Goal: Transaction & Acquisition: Book appointment/travel/reservation

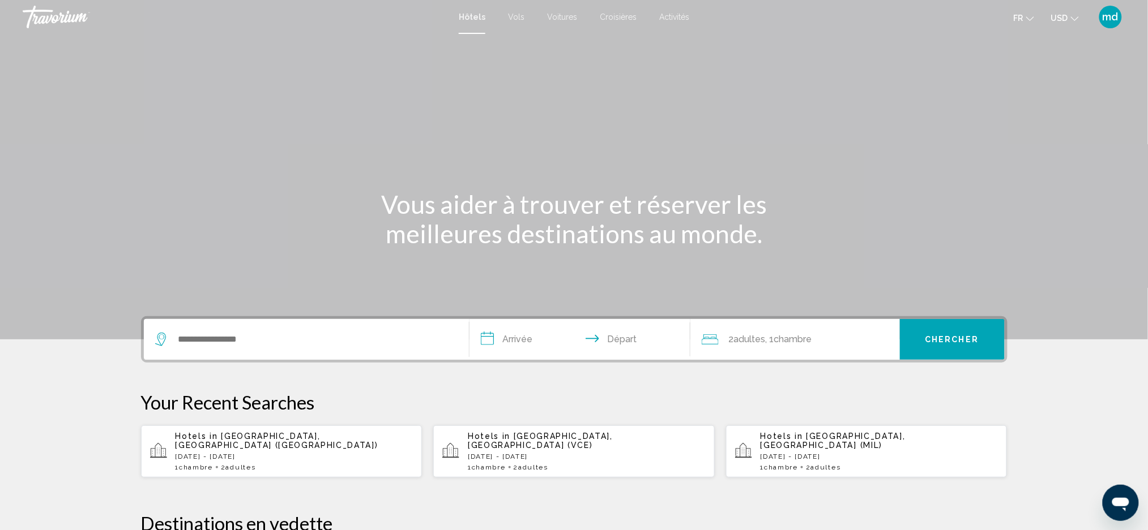
click at [1081, 18] on ul "fr English Español Français Italiano Português русский USD USD ($) MXN (Mex$) C…" at bounding box center [1054, 17] width 82 height 18
click at [1067, 10] on button "USD USD ($) MXN (Mex$) CAD (Can$) GBP (£) EUR (€) AUD (A$) NZD (NZ$) CNY (CN¥)" at bounding box center [1065, 18] width 28 height 16
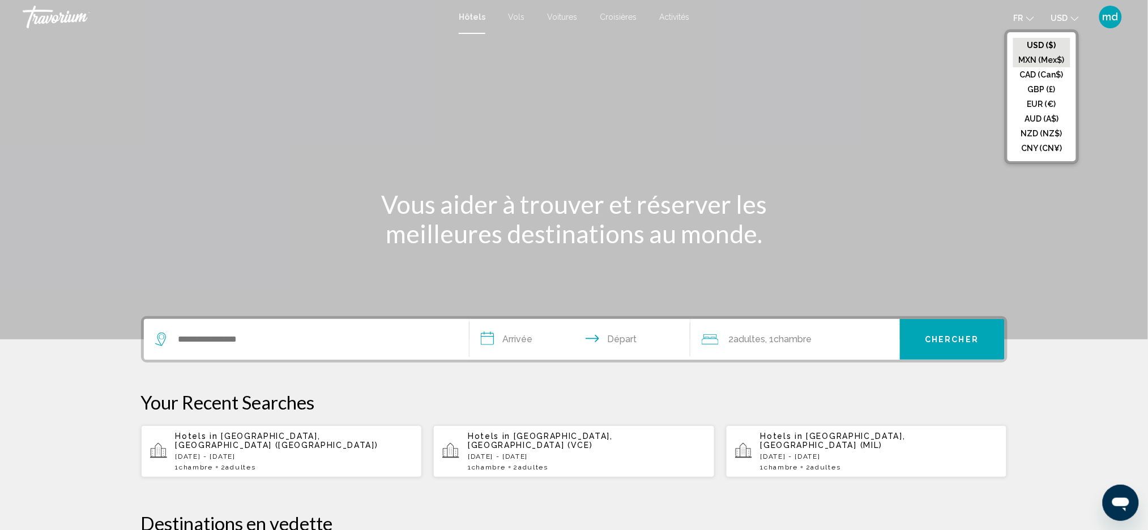
click at [1055, 63] on button "MXN (Mex$)" at bounding box center [1041, 60] width 57 height 15
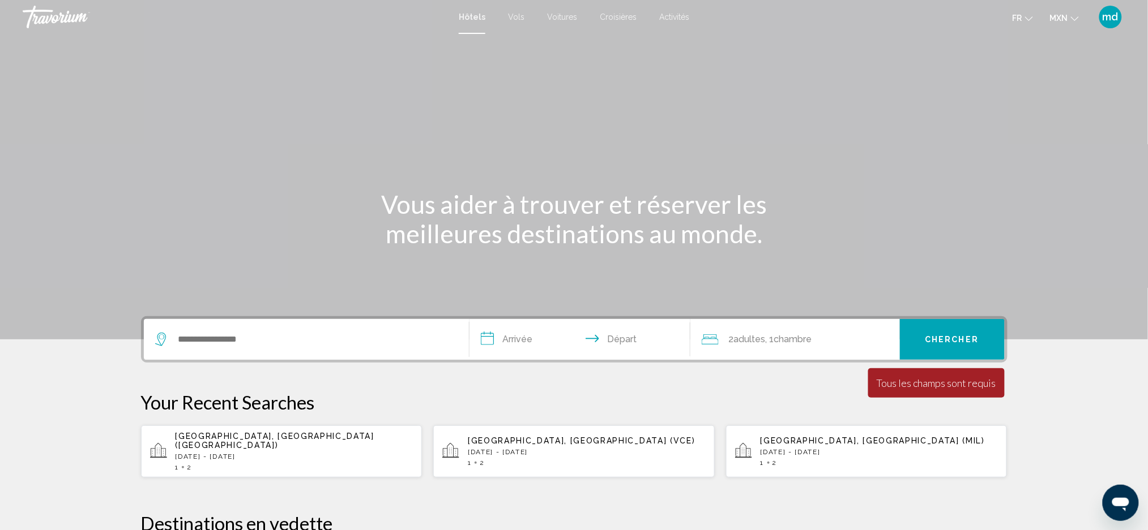
click at [1065, 24] on button "MXN USD ($) MXN (Mex$) CAD (Can$) GBP (£) EUR (€) AUD (A$) NZD (NZ$) CNY (CN¥)" at bounding box center [1064, 18] width 29 height 16
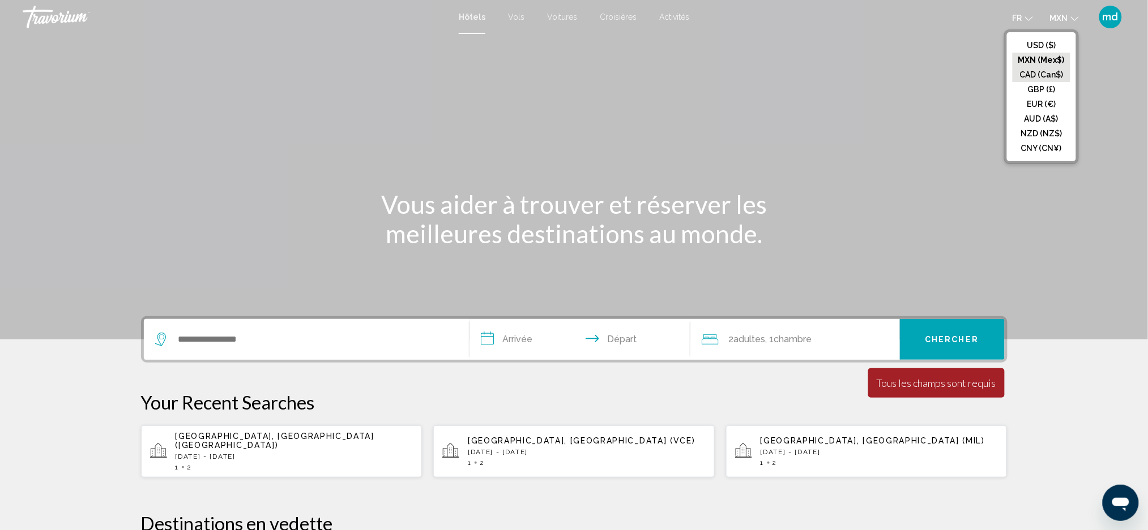
click at [1053, 71] on button "CAD (Can$)" at bounding box center [1041, 74] width 58 height 15
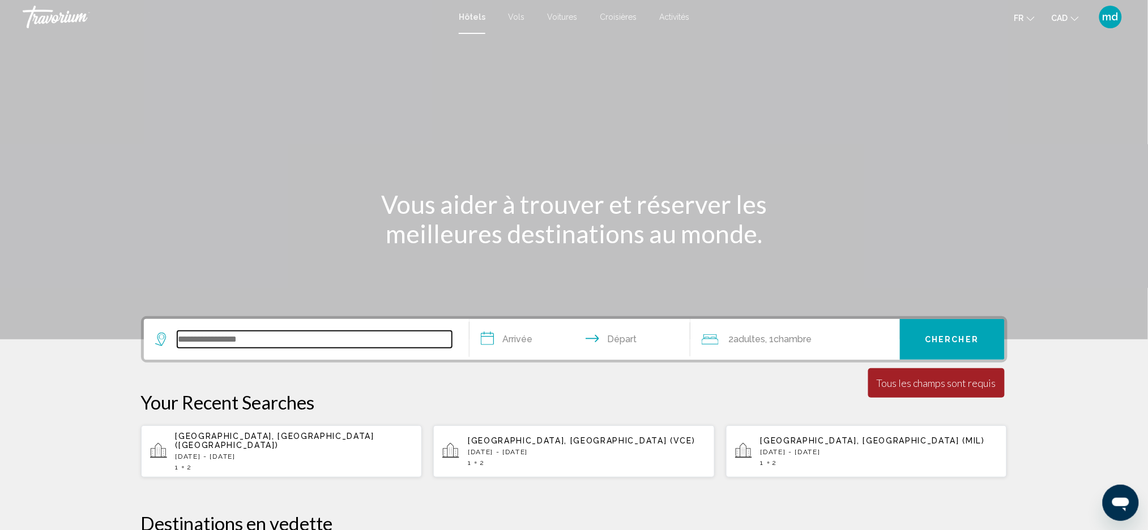
click at [271, 333] on input "Search widget" at bounding box center [314, 339] width 275 height 17
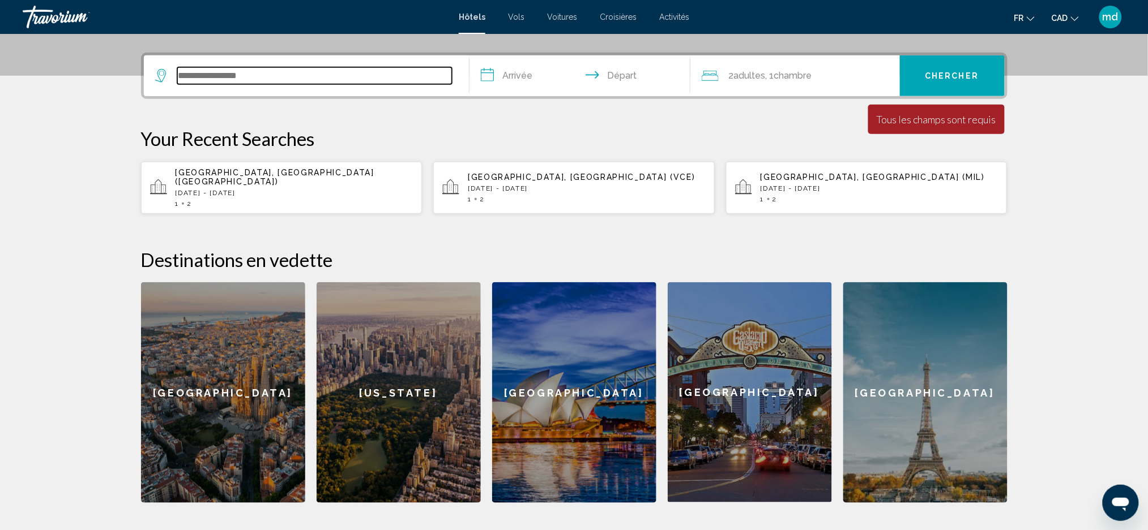
scroll to position [279, 0]
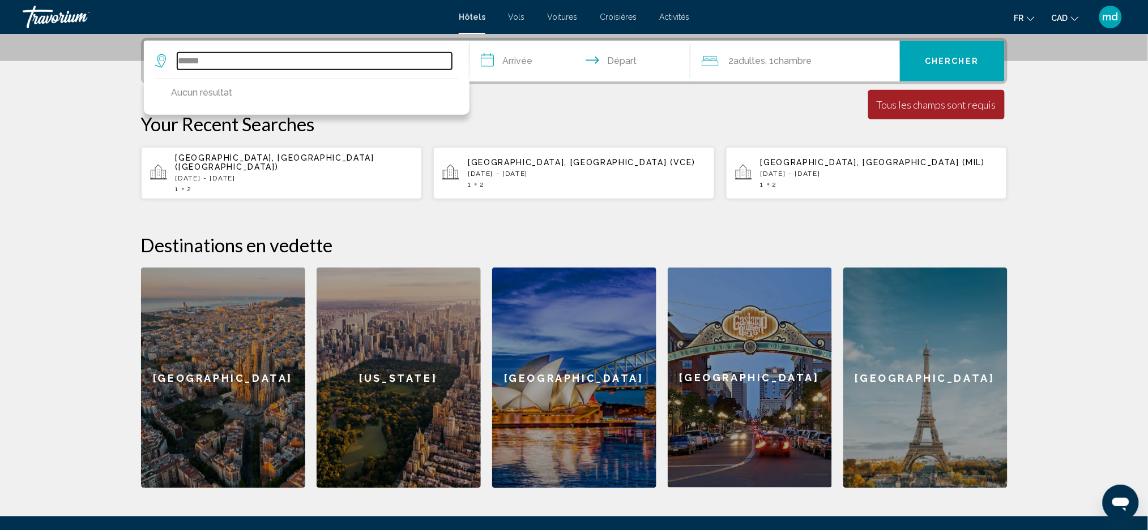
type input "*******"
drag, startPoint x: 216, startPoint y: 57, endPoint x: 107, endPoint y: 53, distance: 109.3
click at [107, 53] on section "**********" at bounding box center [574, 104] width 1148 height 767
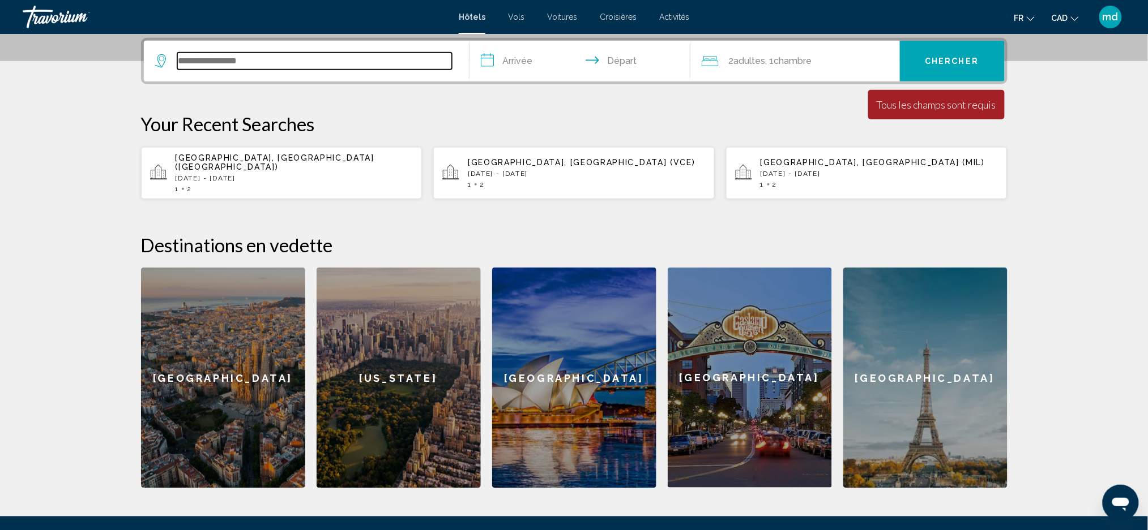
paste input "*******"
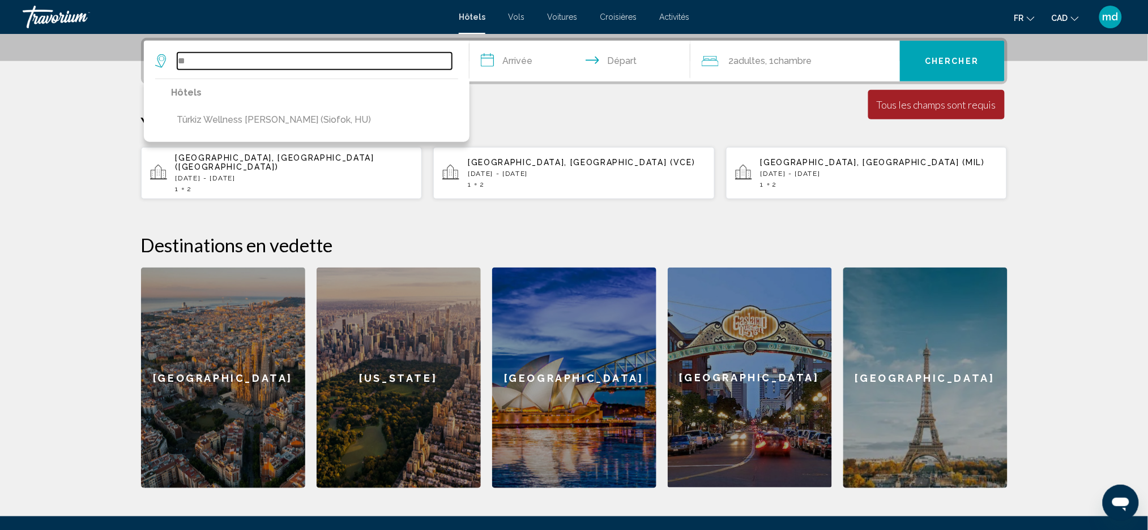
type input "*"
drag, startPoint x: 201, startPoint y: 63, endPoint x: 108, endPoint y: 48, distance: 94.7
click at [108, 48] on section "**********" at bounding box center [574, 104] width 1148 height 767
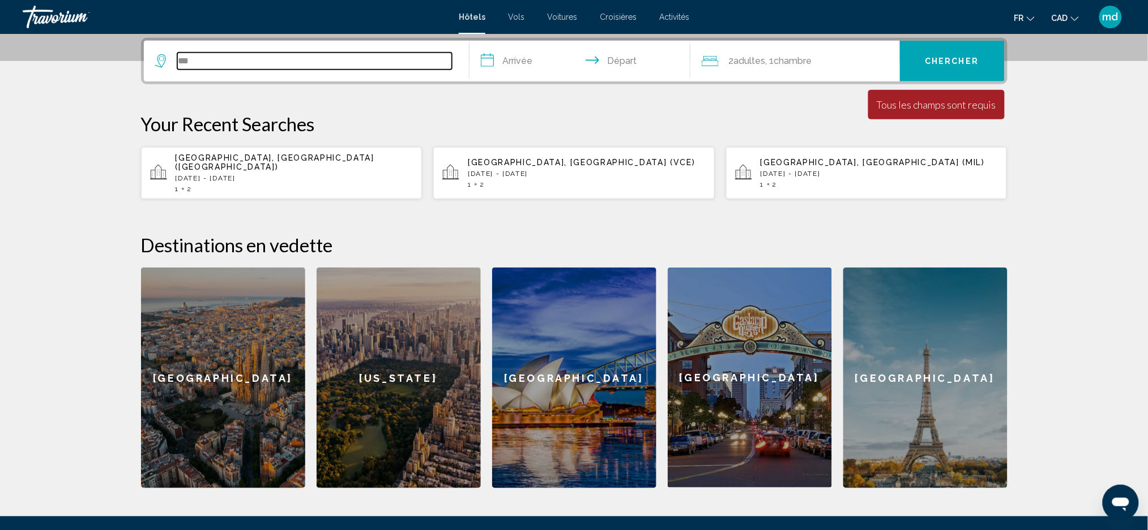
paste input "*****"
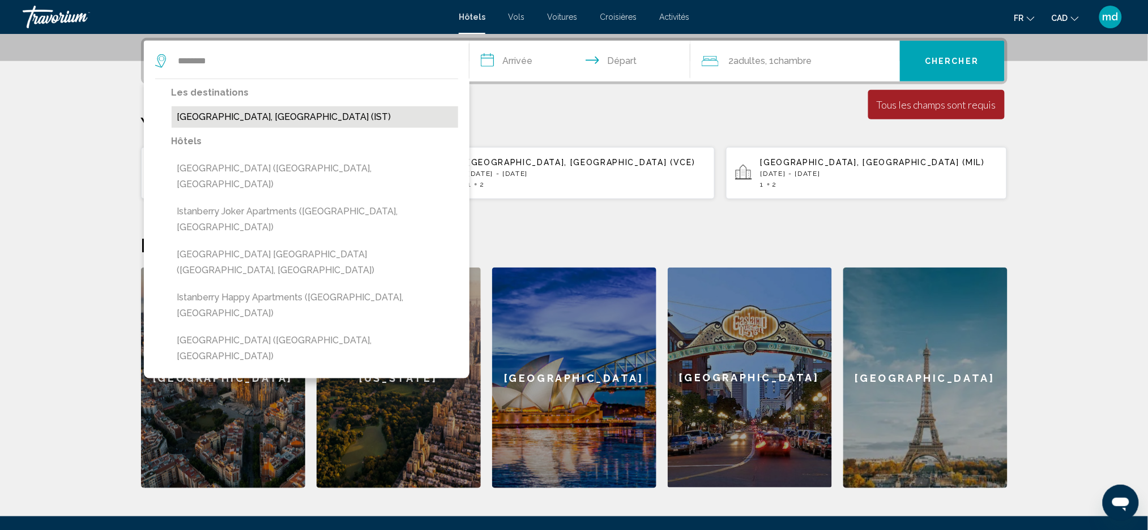
click at [194, 119] on button "[GEOGRAPHIC_DATA], [GEOGRAPHIC_DATA] (IST)" at bounding box center [315, 117] width 286 height 22
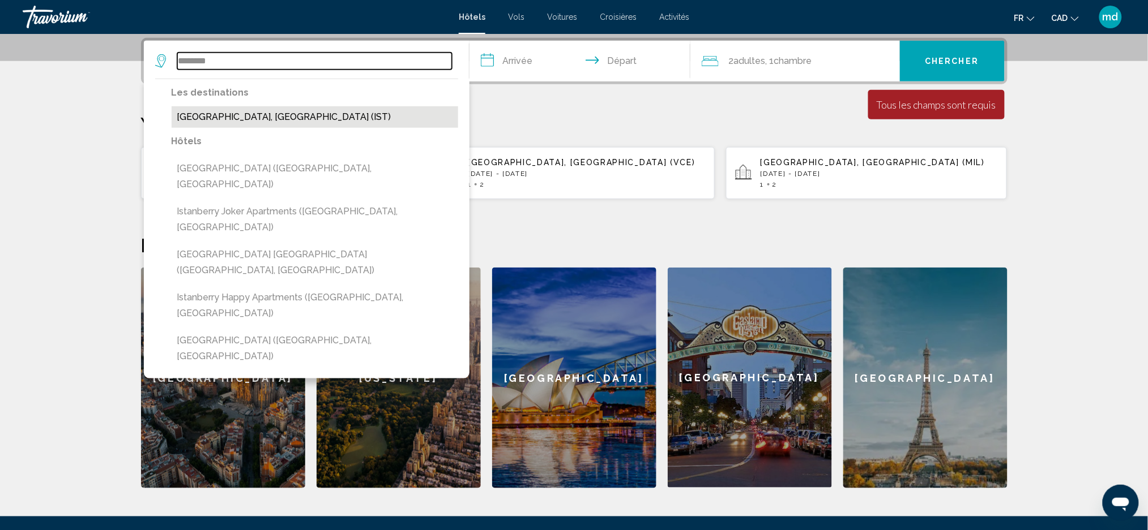
type input "**********"
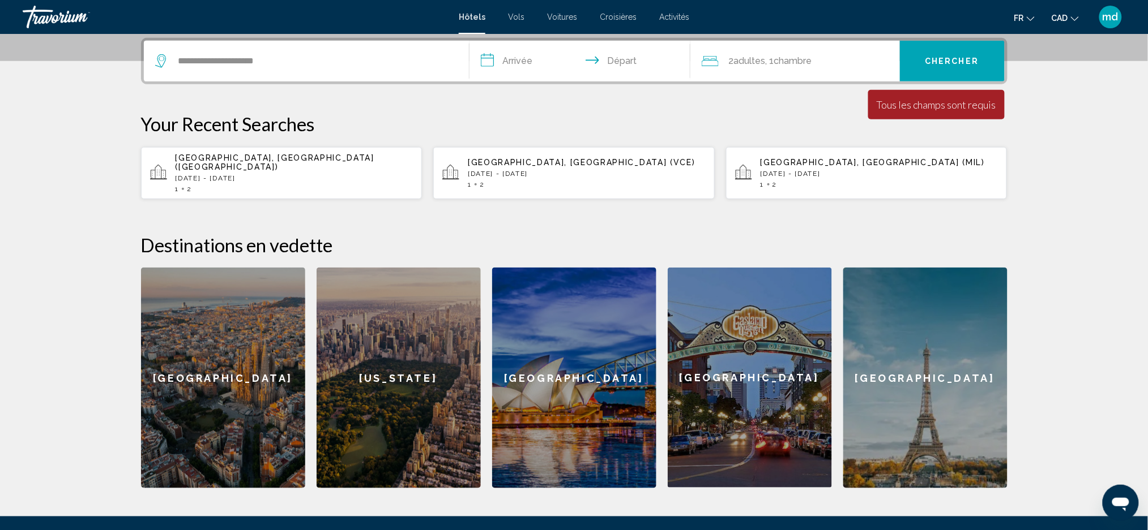
click at [537, 58] on input "**********" at bounding box center [581, 63] width 225 height 44
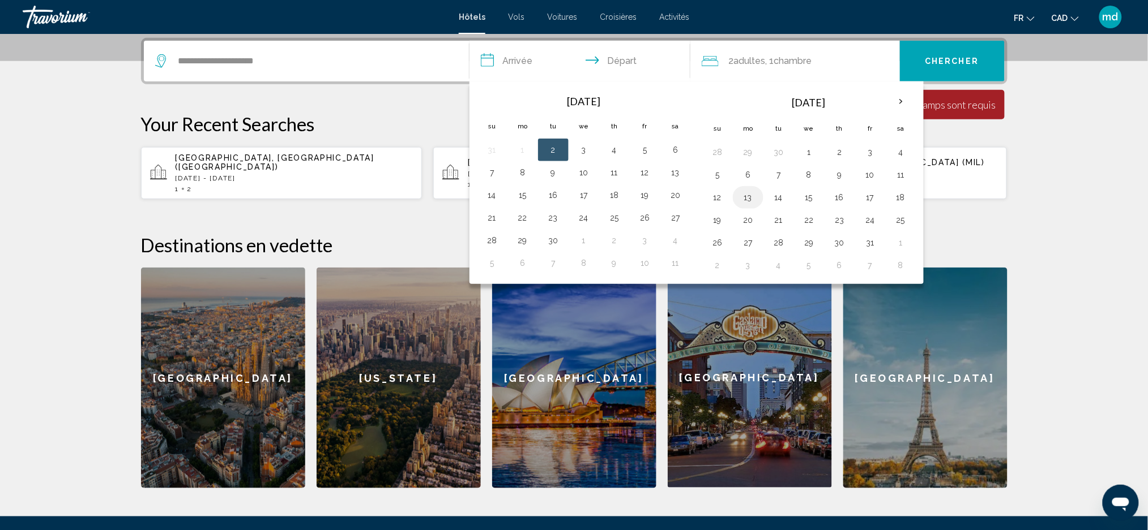
click at [746, 200] on button "13" at bounding box center [748, 198] width 18 height 16
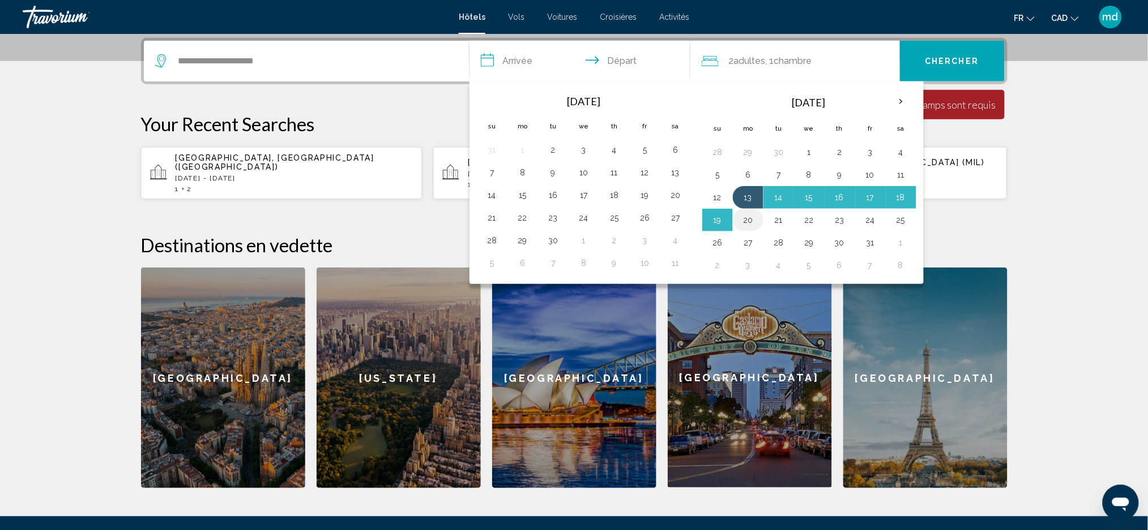
click at [748, 227] on button "20" at bounding box center [748, 220] width 18 height 16
type input "**********"
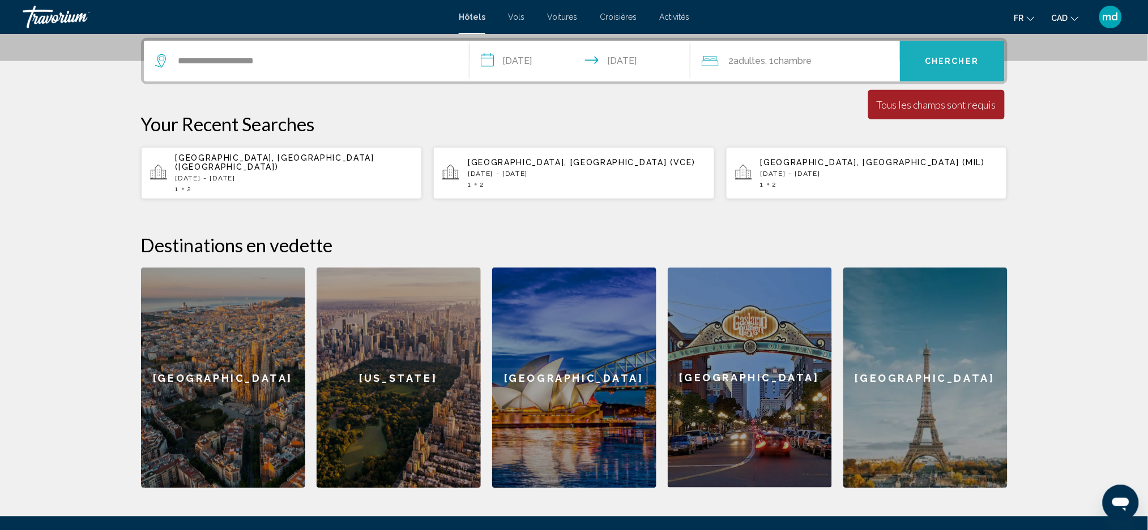
click at [918, 58] on button "Chercher" at bounding box center [952, 61] width 105 height 41
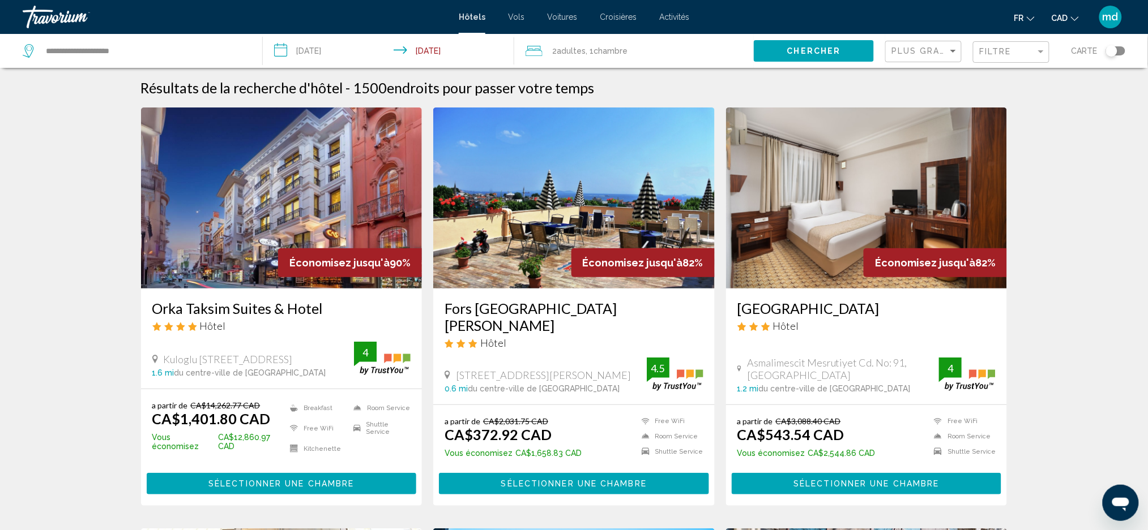
click at [209, 298] on div "Orka Taksim Suites & Hotel Hôtel Kuloglu Mah.[STREET_ADDRESS] 1.6 mi du centre-…" at bounding box center [281, 339] width 281 height 100
click at [209, 300] on h3 "Orka Taksim Suites & Hotel" at bounding box center [281, 308] width 259 height 17
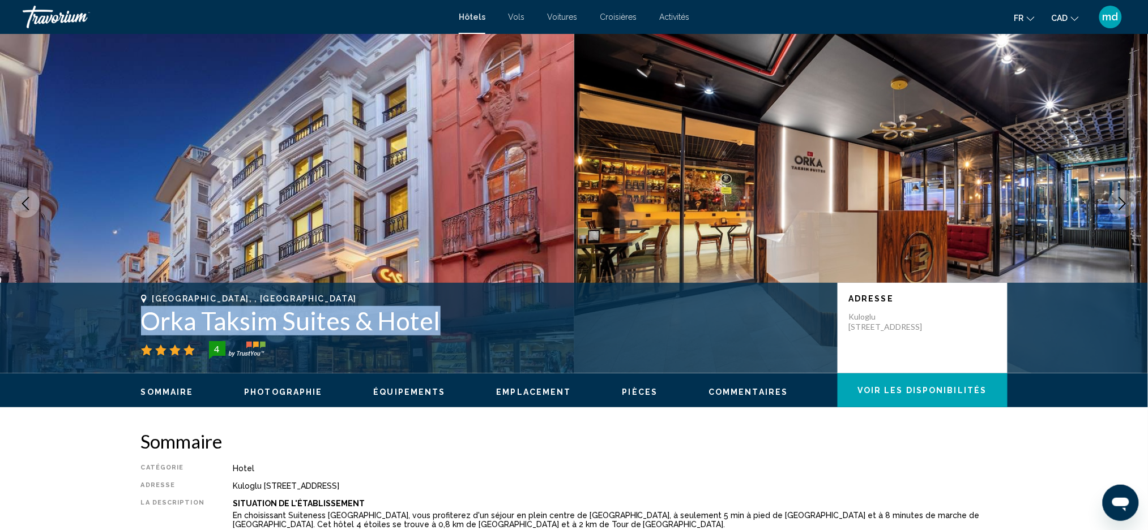
drag, startPoint x: 428, startPoint y: 333, endPoint x: 149, endPoint y: 322, distance: 279.4
click at [149, 322] on h1 "Orka Taksim Suites & Hotel" at bounding box center [483, 320] width 685 height 29
copy h1 "Orka Taksim Suites & Hotel"
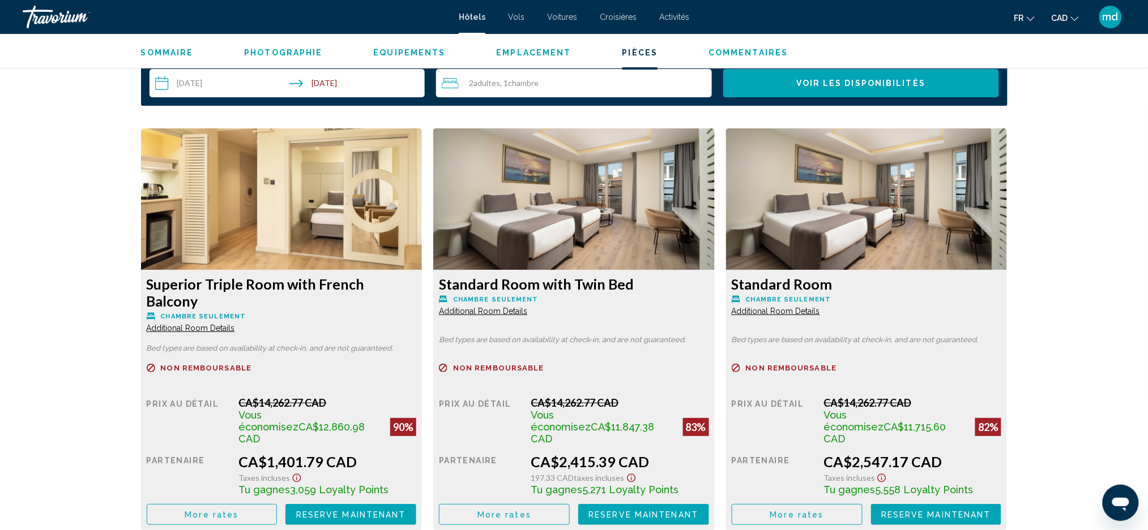
scroll to position [1509, 0]
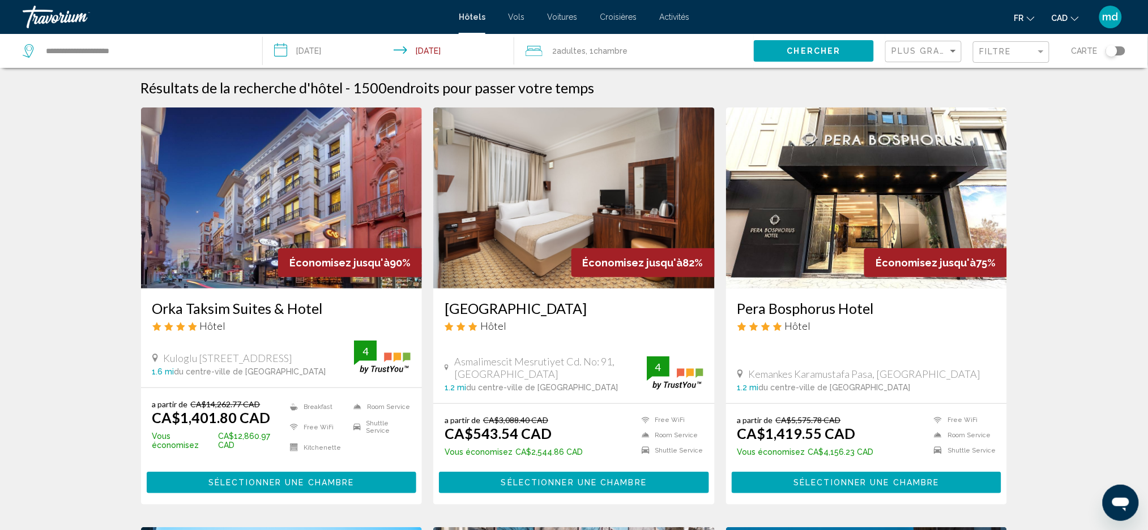
click at [482, 306] on h3 "[GEOGRAPHIC_DATA]" at bounding box center [573, 308] width 259 height 17
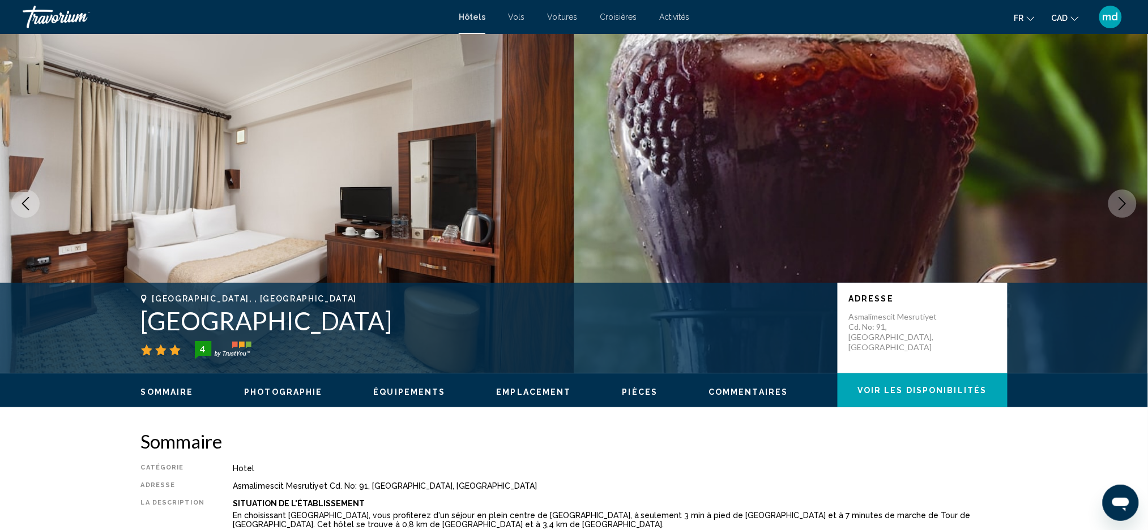
click at [1124, 200] on icon "Next image" at bounding box center [1122, 204] width 14 height 14
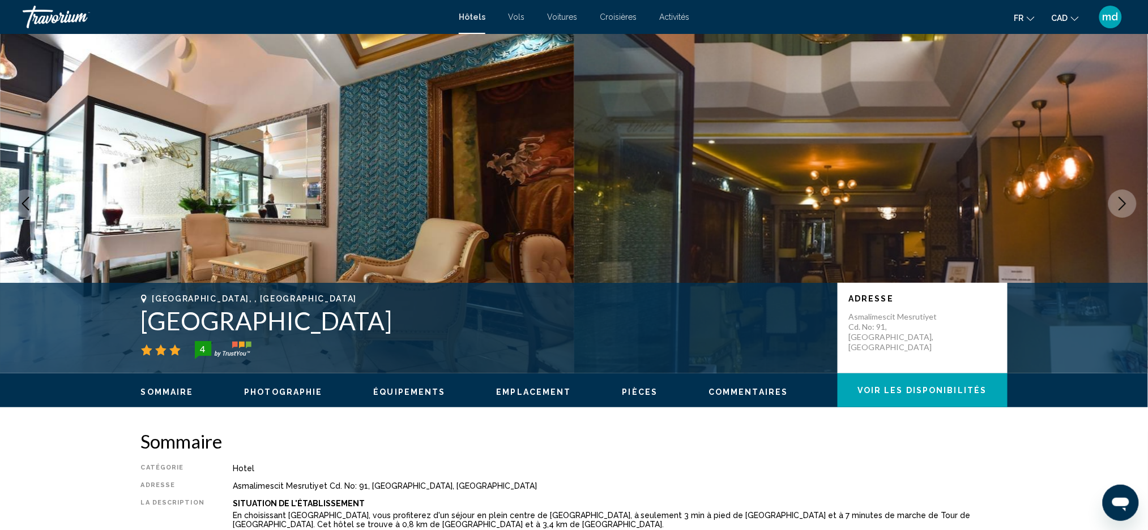
click at [1124, 200] on icon "Next image" at bounding box center [1122, 204] width 14 height 14
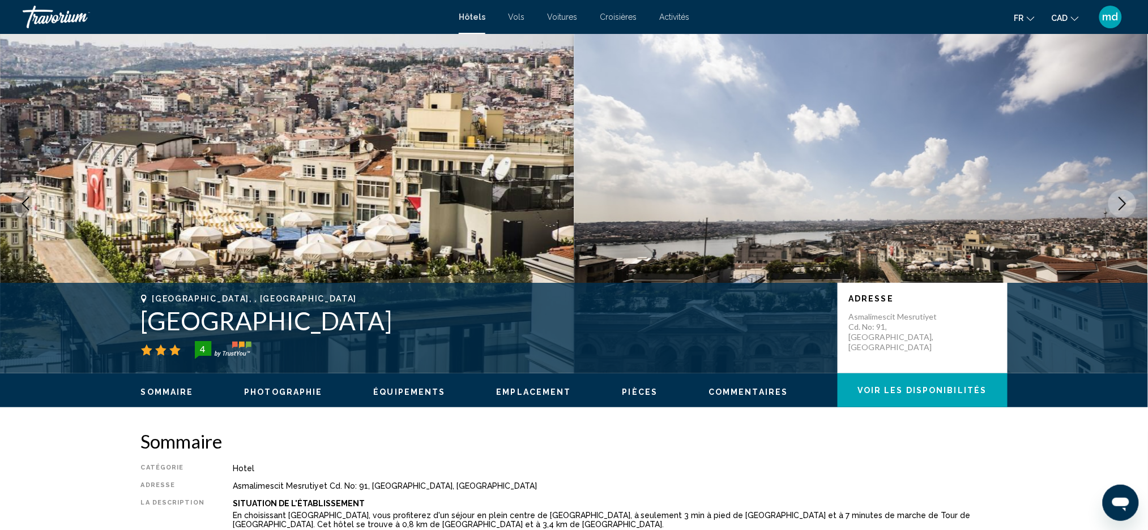
click at [1124, 200] on icon "Next image" at bounding box center [1122, 204] width 14 height 14
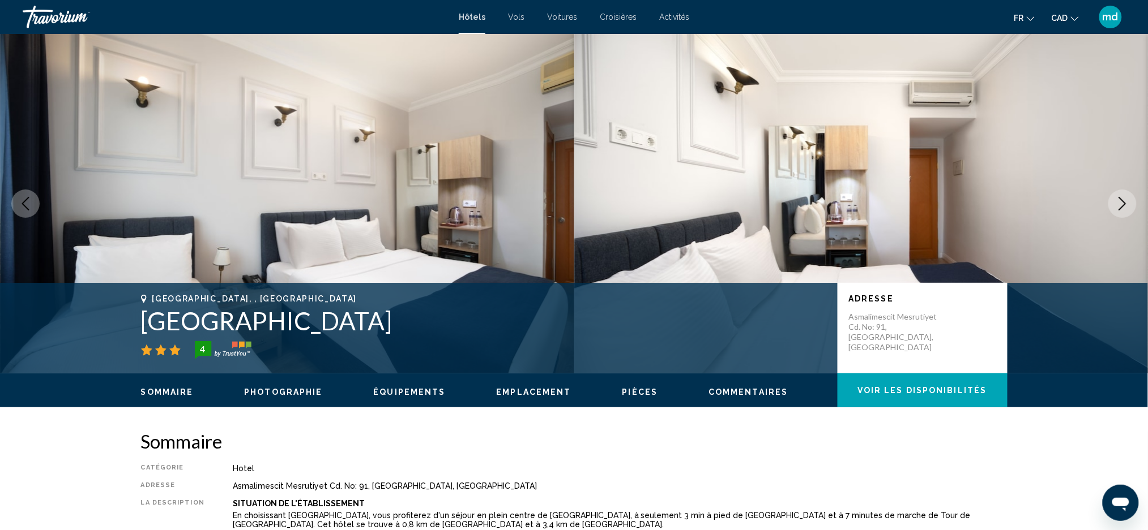
click at [1124, 200] on icon "Next image" at bounding box center [1122, 204] width 14 height 14
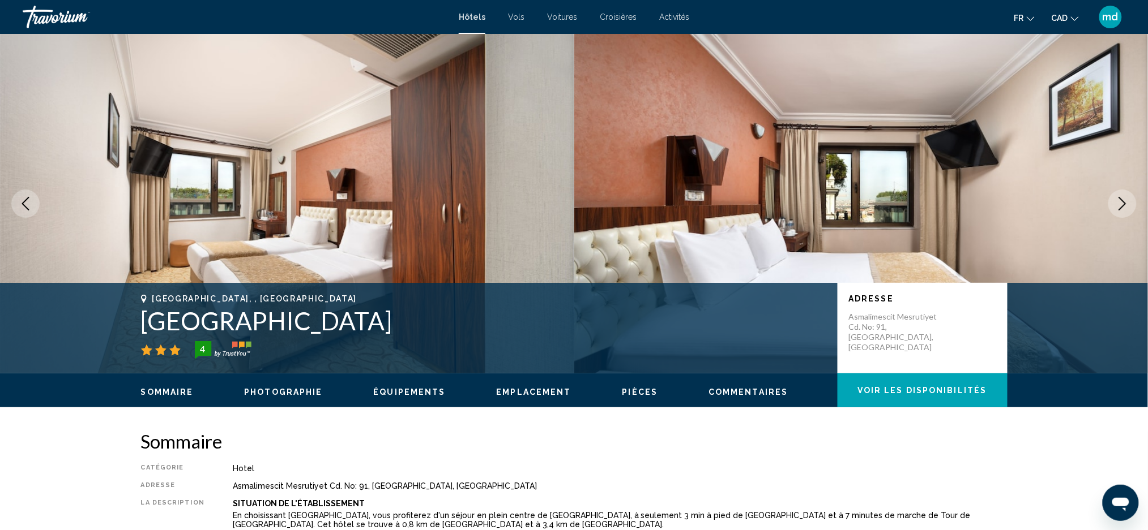
click at [1124, 200] on icon "Next image" at bounding box center [1122, 204] width 14 height 14
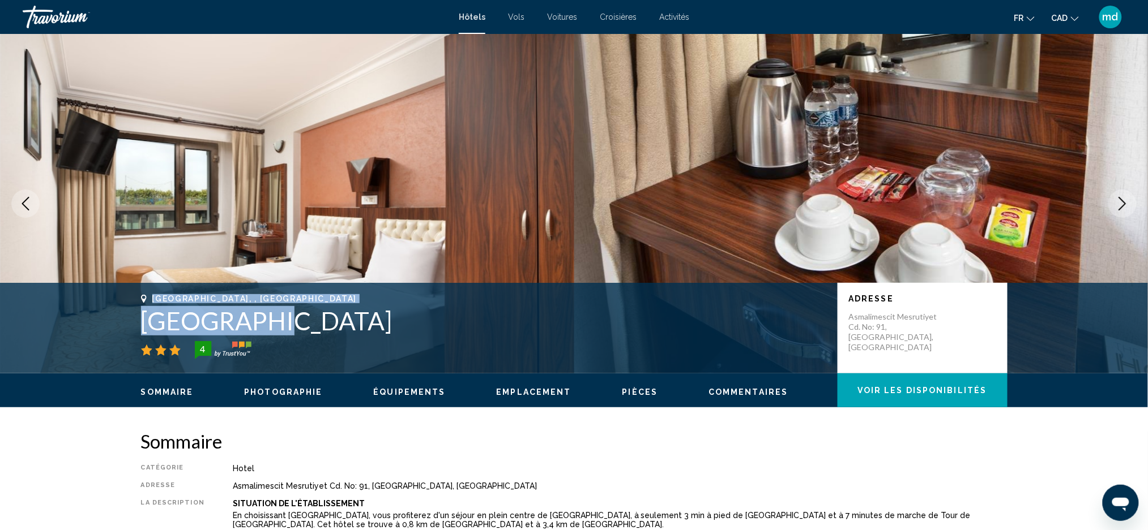
drag, startPoint x: 260, startPoint y: 315, endPoint x: 119, endPoint y: 297, distance: 142.1
click at [119, 297] on div "[GEOGRAPHIC_DATA], , [GEOGRAPHIC_DATA] [GEOGRAPHIC_DATA] 4 Adresse Asmalimescit…" at bounding box center [573, 328] width 911 height 68
copy div "[GEOGRAPHIC_DATA], , [GEOGRAPHIC_DATA] [GEOGRAPHIC_DATA]"
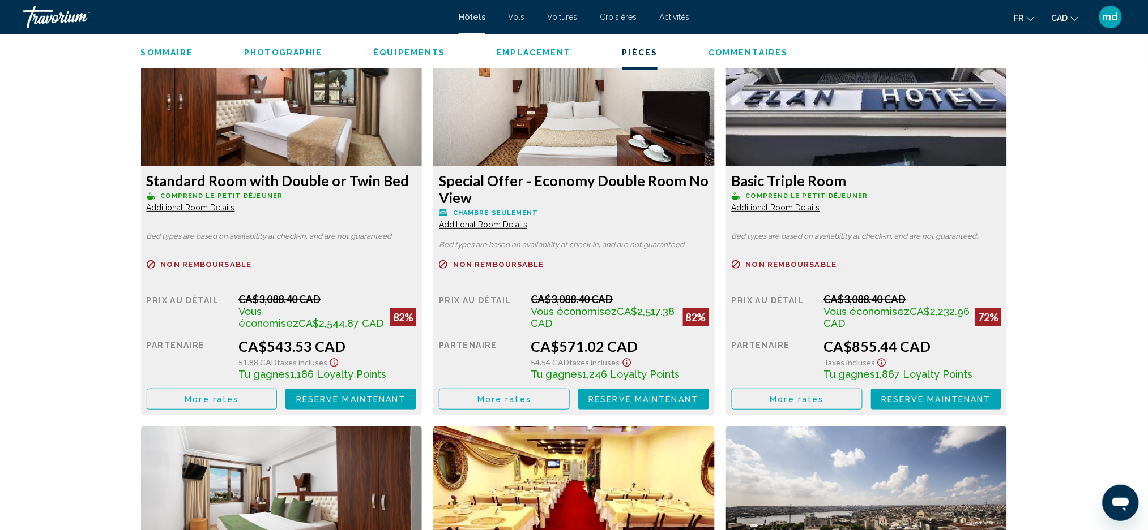
scroll to position [1661, 0]
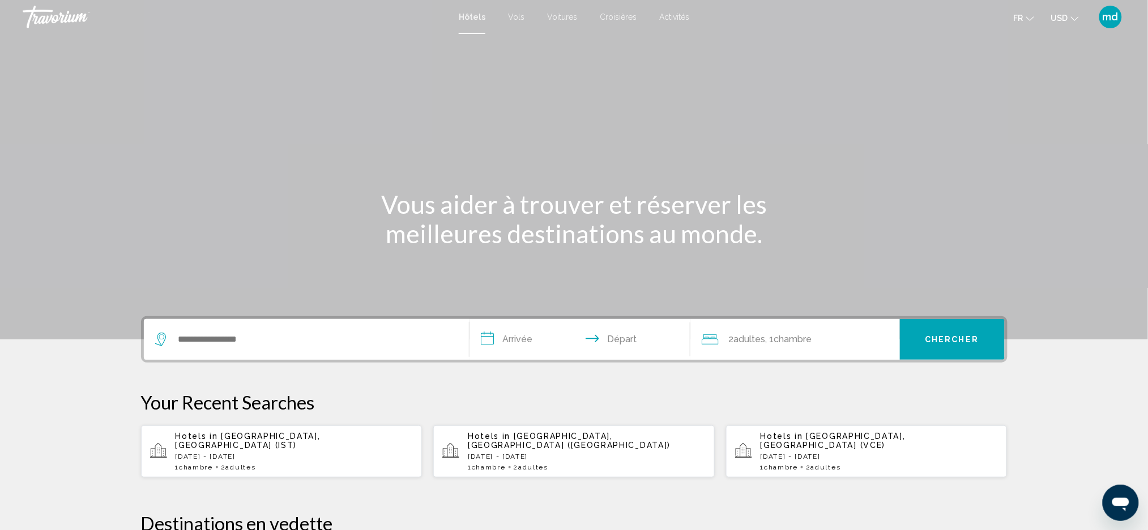
click at [1060, 22] on span "USD" at bounding box center [1059, 18] width 17 height 9
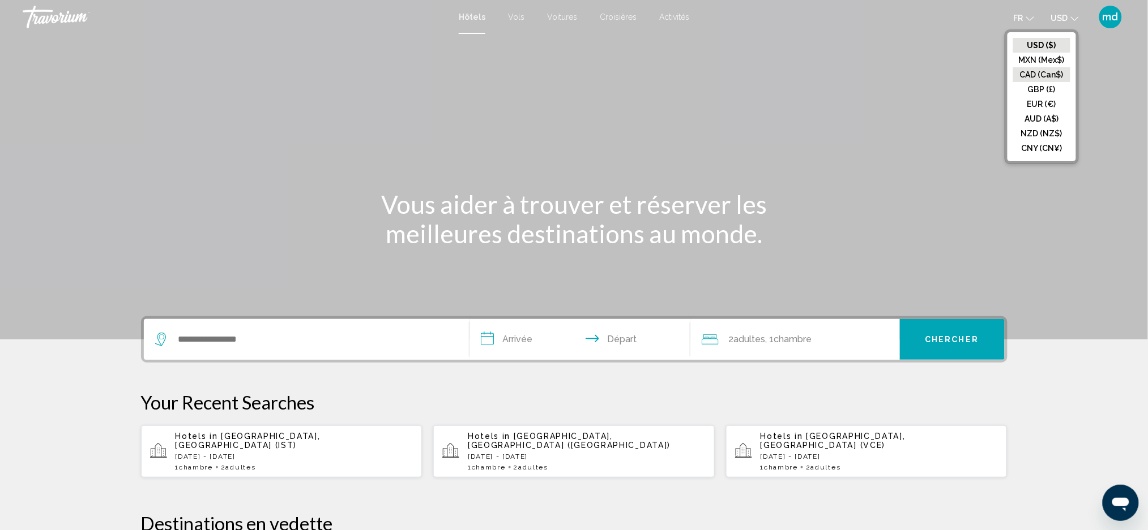
click at [1052, 79] on button "CAD (Can$)" at bounding box center [1041, 74] width 57 height 15
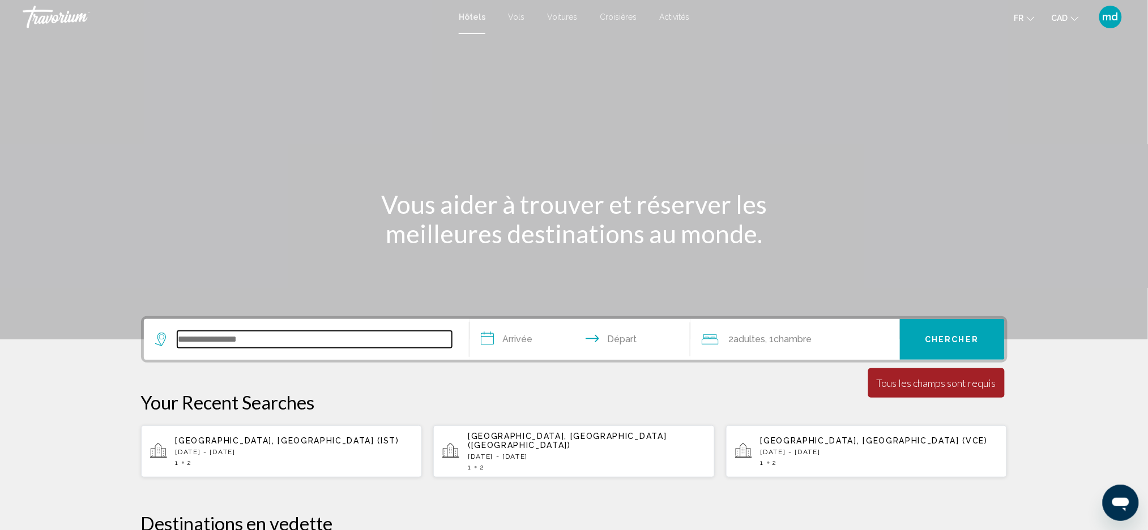
click at [261, 331] on input "Search widget" at bounding box center [314, 339] width 275 height 17
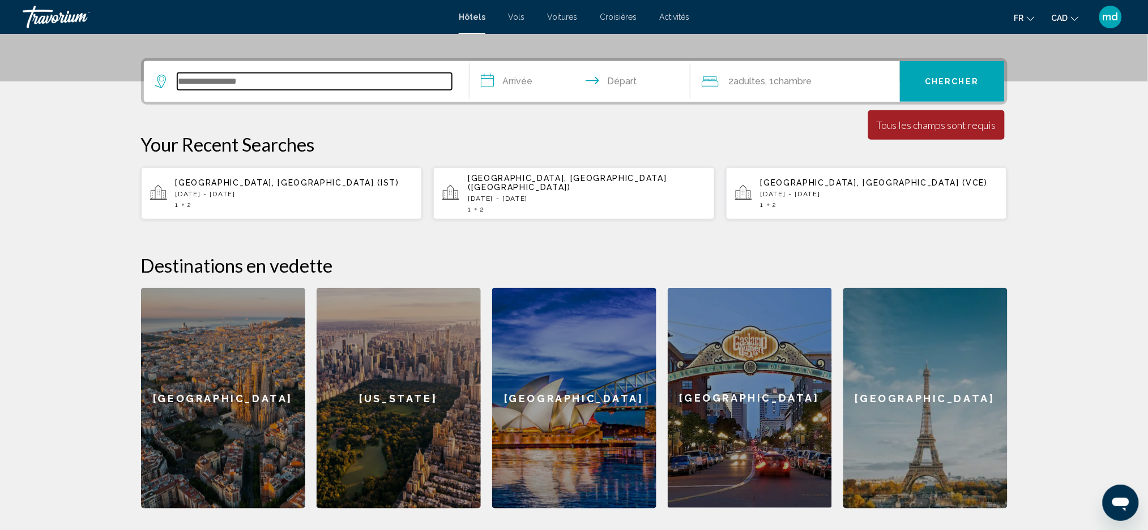
scroll to position [279, 0]
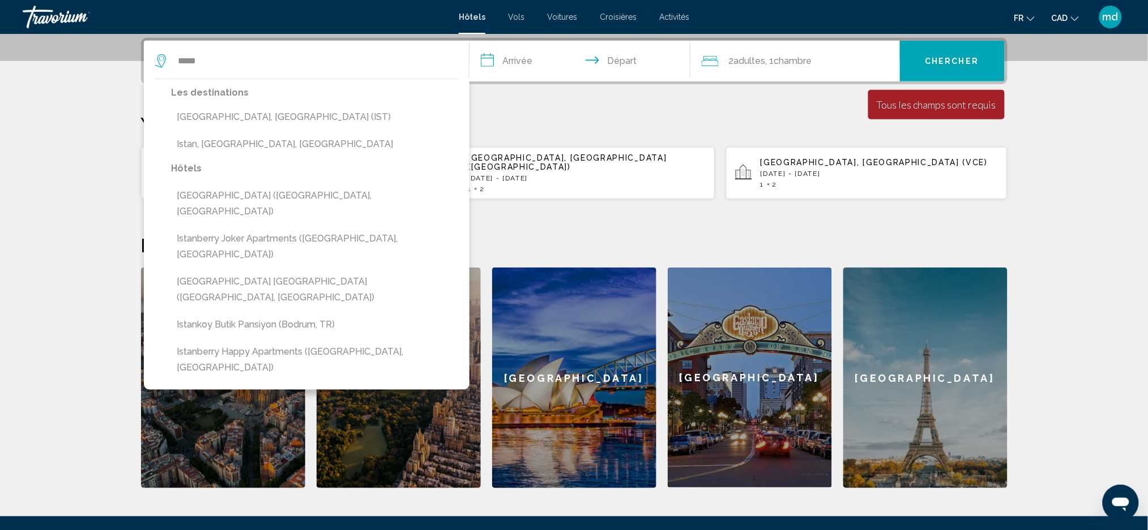
click at [215, 130] on div "Les destinations Istanbul, Turkey (IST) Istan, Malaga, Spain" at bounding box center [315, 123] width 286 height 76
click at [221, 125] on button "[GEOGRAPHIC_DATA], [GEOGRAPHIC_DATA] (IST)" at bounding box center [315, 117] width 286 height 22
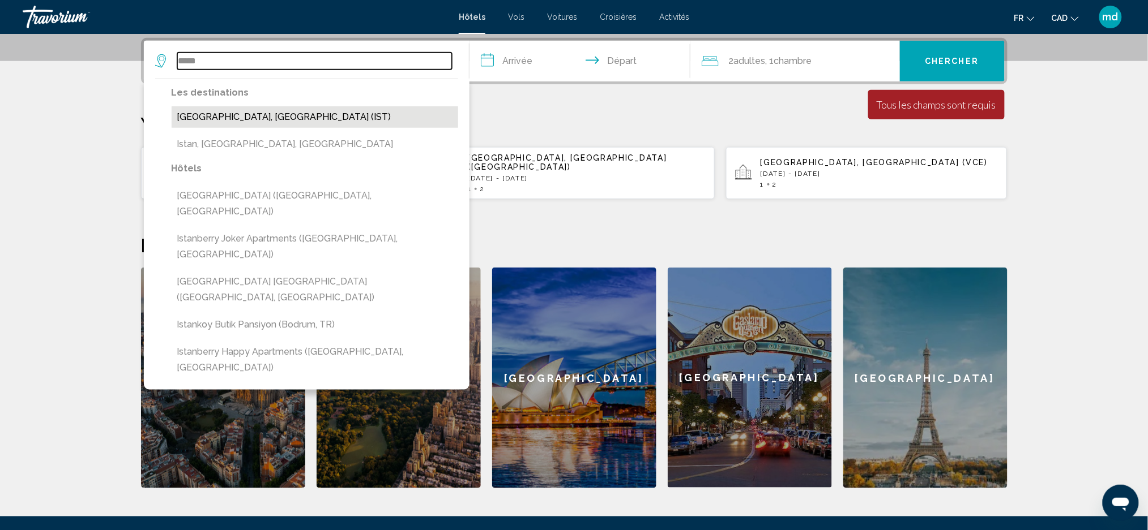
type input "**********"
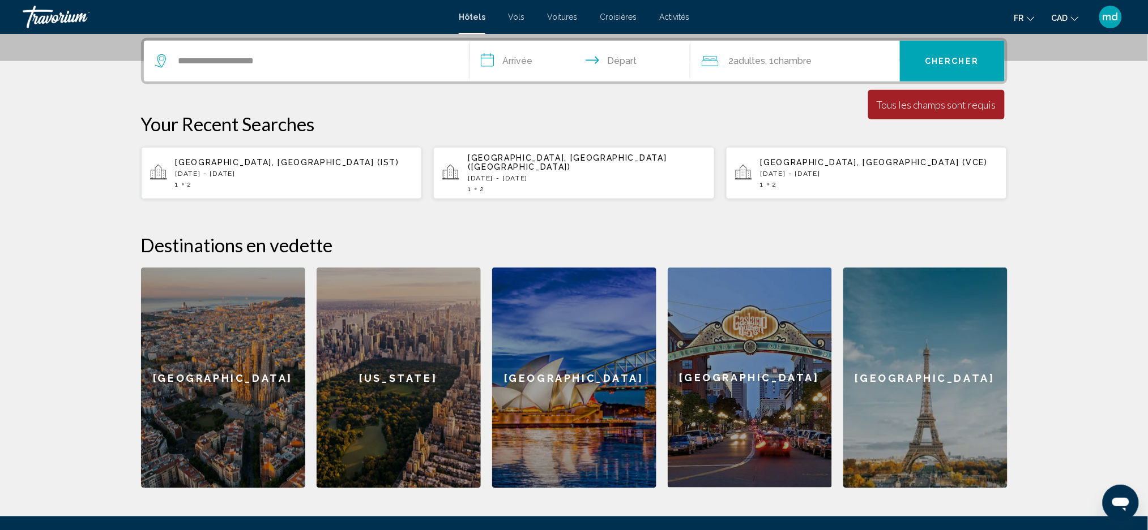
click at [498, 55] on input "**********" at bounding box center [581, 63] width 225 height 44
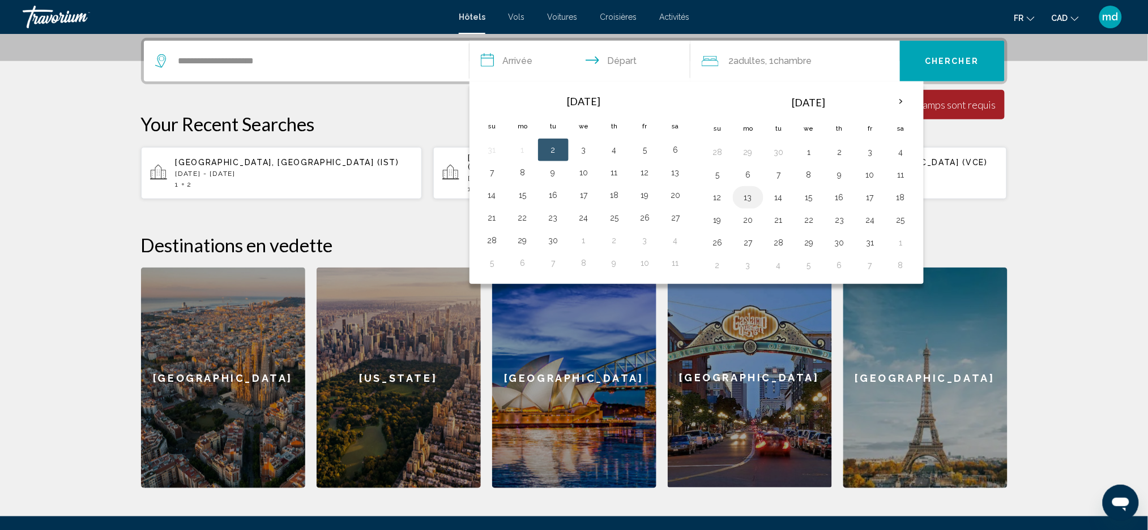
click at [752, 199] on button "13" at bounding box center [748, 198] width 18 height 16
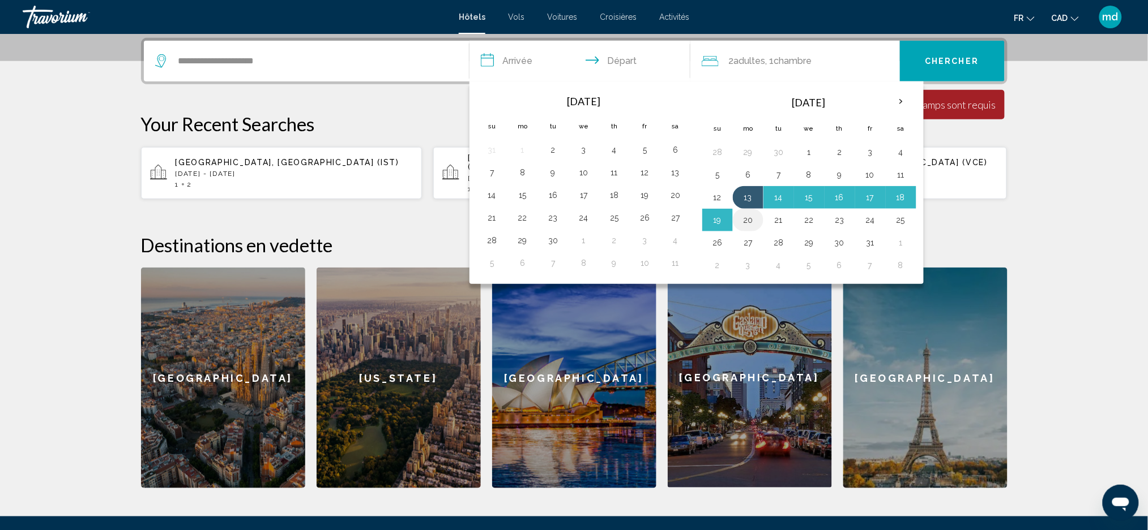
click at [748, 220] on button "20" at bounding box center [748, 220] width 18 height 16
type input "**********"
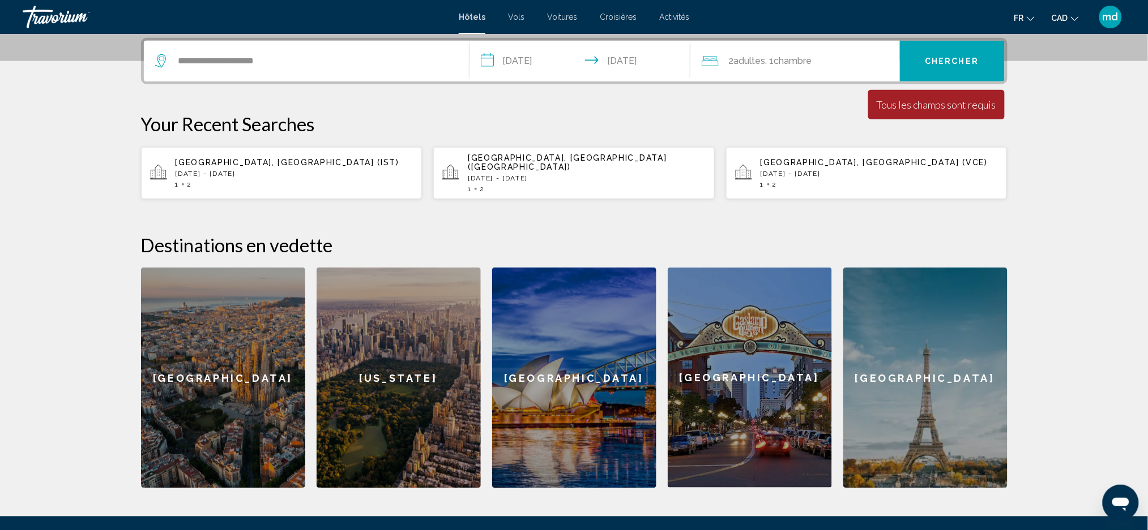
click at [943, 52] on button "Chercher" at bounding box center [952, 61] width 105 height 41
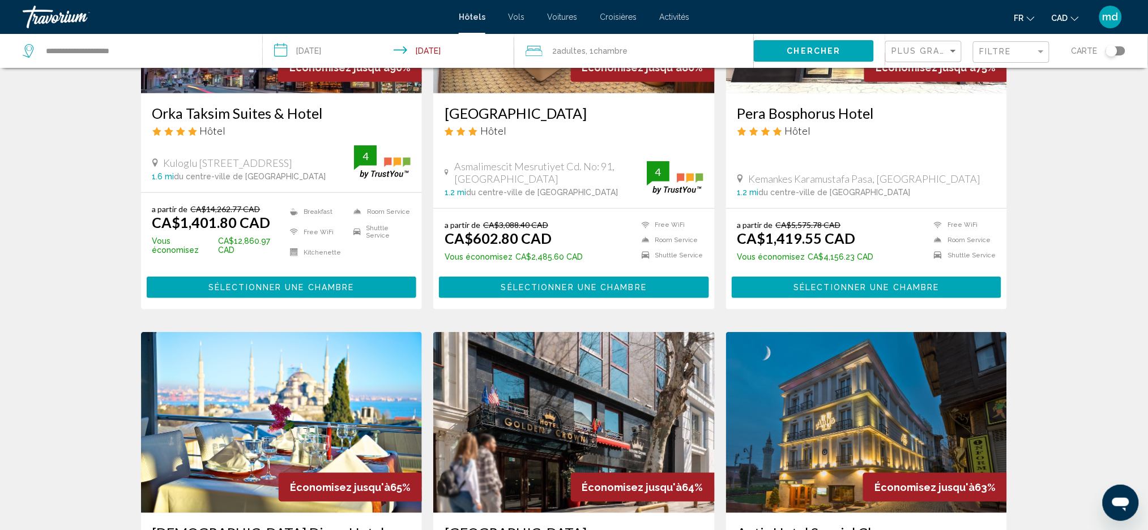
scroll to position [151, 0]
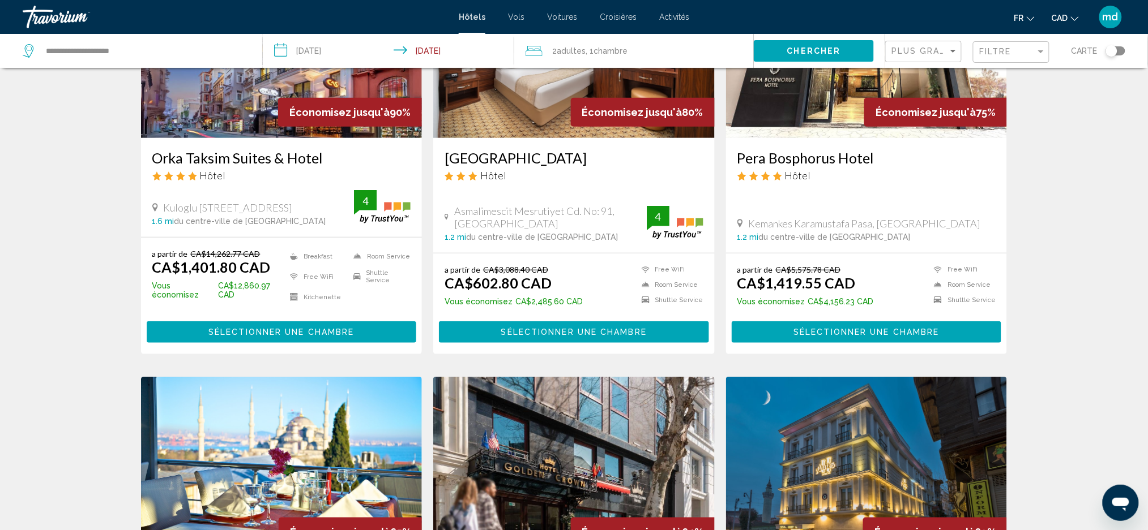
click at [785, 162] on h3 "Pera Bosphorus Hotel" at bounding box center [866, 157] width 259 height 17
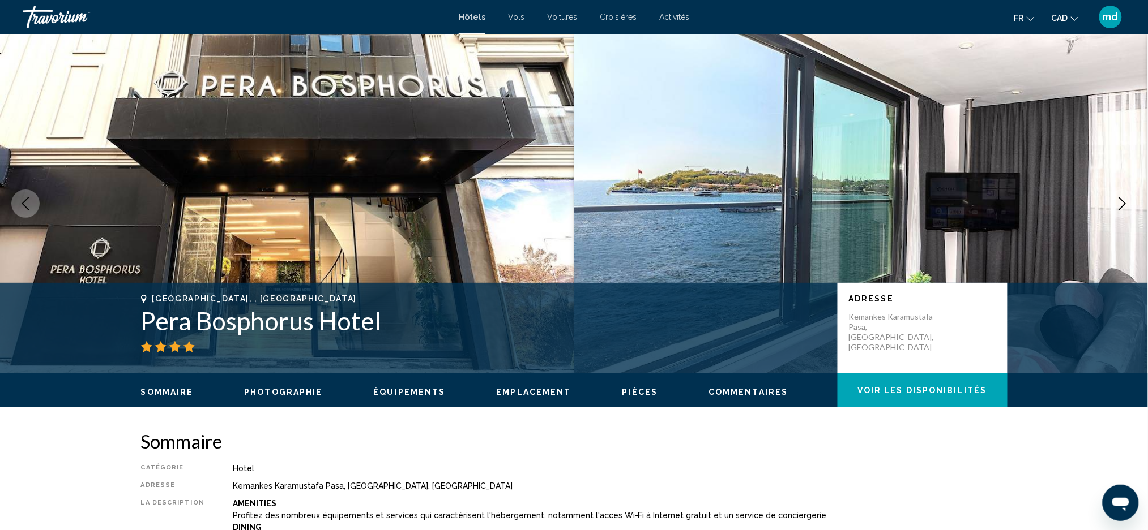
click at [1114, 198] on button "Next image" at bounding box center [1122, 204] width 28 height 28
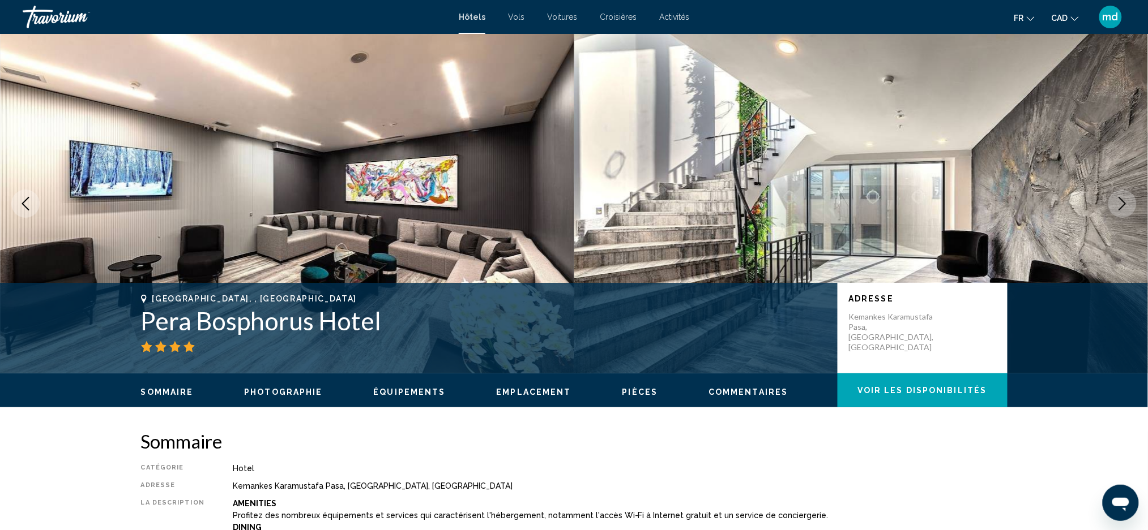
click at [1121, 197] on icon "Next image" at bounding box center [1122, 204] width 14 height 14
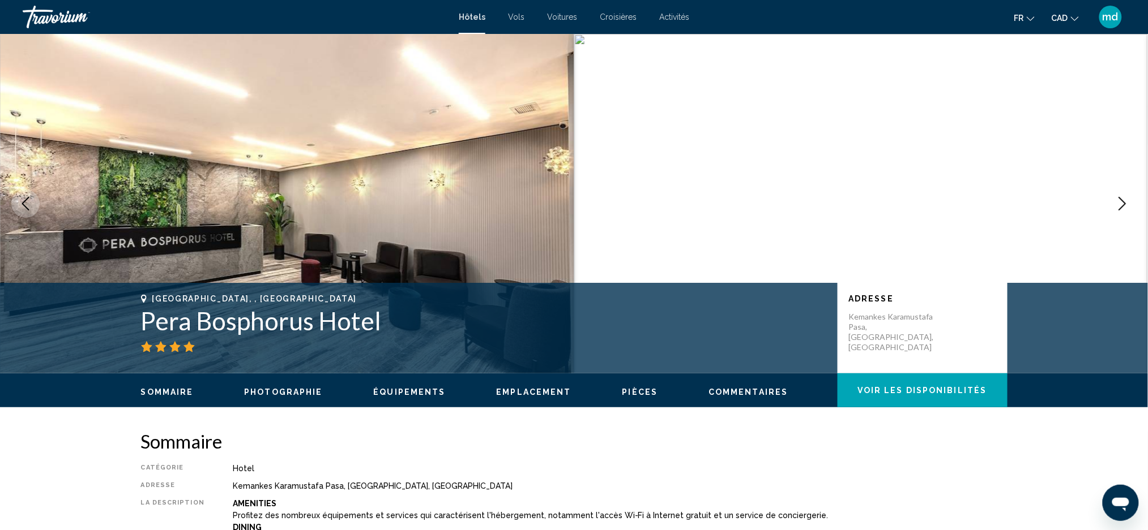
click at [1121, 197] on icon "Next image" at bounding box center [1122, 204] width 14 height 14
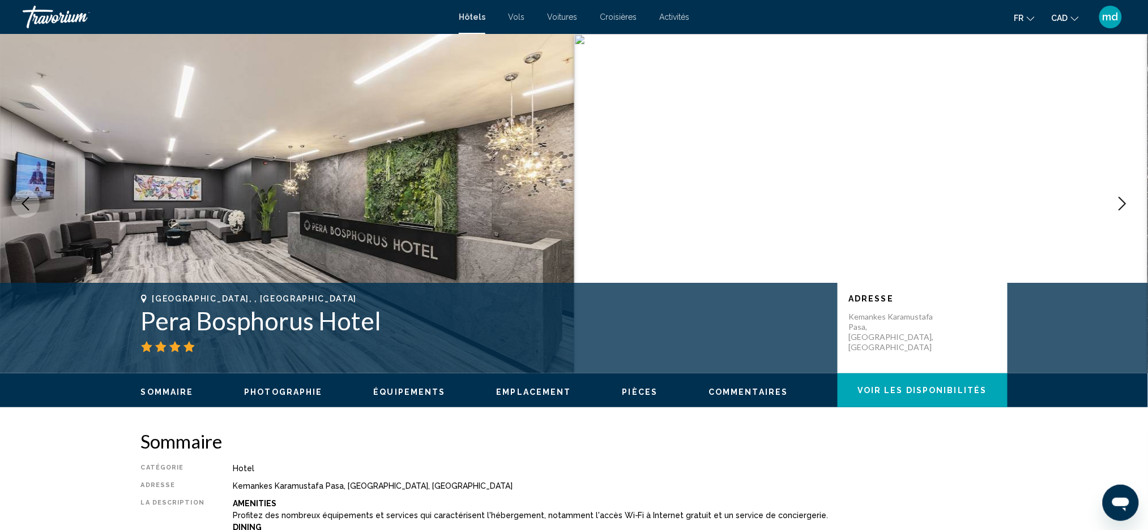
click at [1121, 197] on icon "Next image" at bounding box center [1122, 204] width 14 height 14
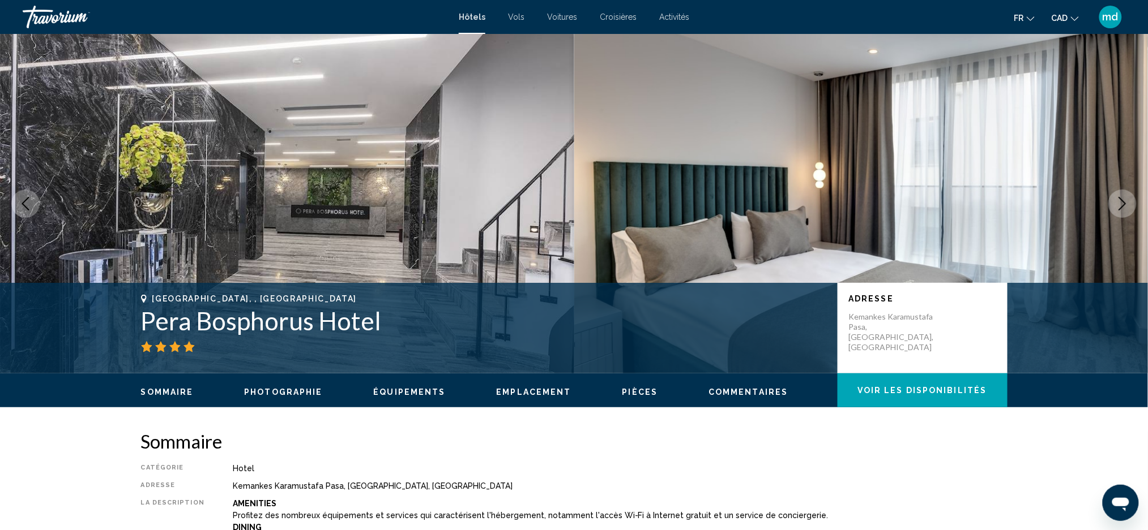
click at [1121, 197] on icon "Next image" at bounding box center [1122, 204] width 14 height 14
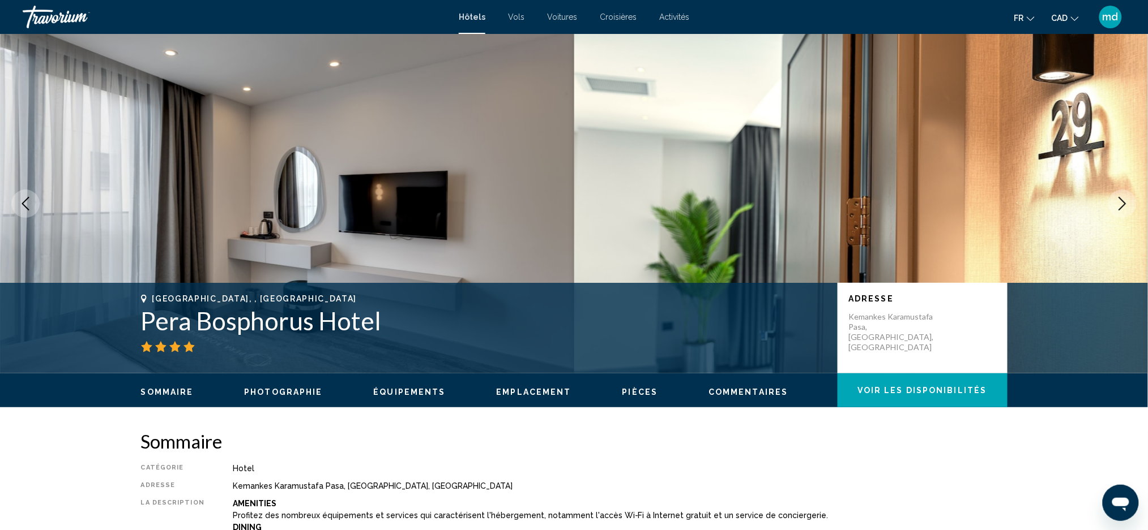
click at [1121, 197] on icon "Next image" at bounding box center [1122, 204] width 14 height 14
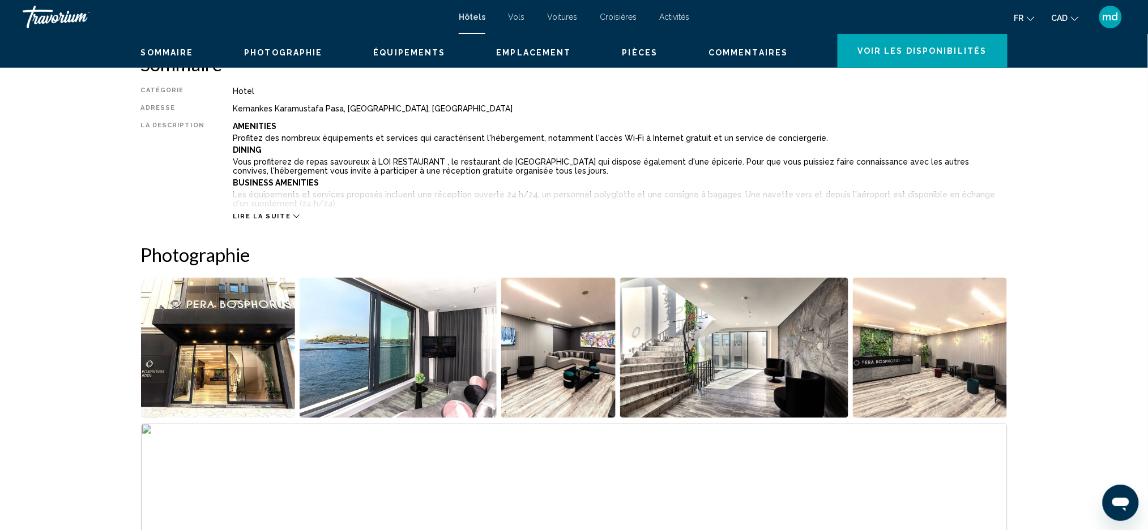
scroll to position [1, 0]
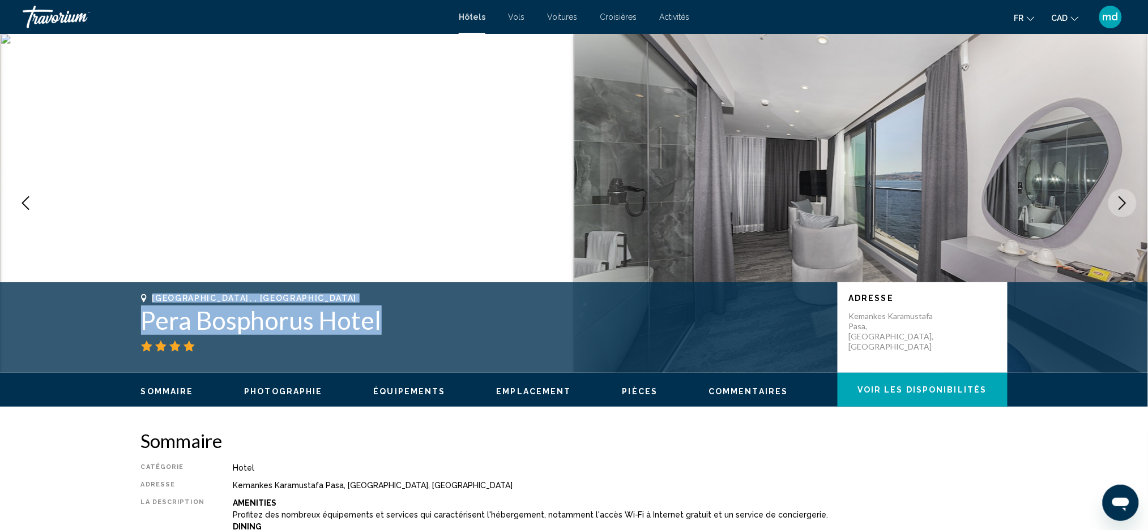
drag, startPoint x: 403, startPoint y: 316, endPoint x: 106, endPoint y: 293, distance: 298.1
click at [106, 293] on div "Istanbul, , Turkey Pera Bosphorus Hotel Adresse Kemankes Karamustafa Pasa, Ista…" at bounding box center [574, 328] width 1148 height 91
copy div "Istanbul, , Turkey Pera Bosphorus Hotel"
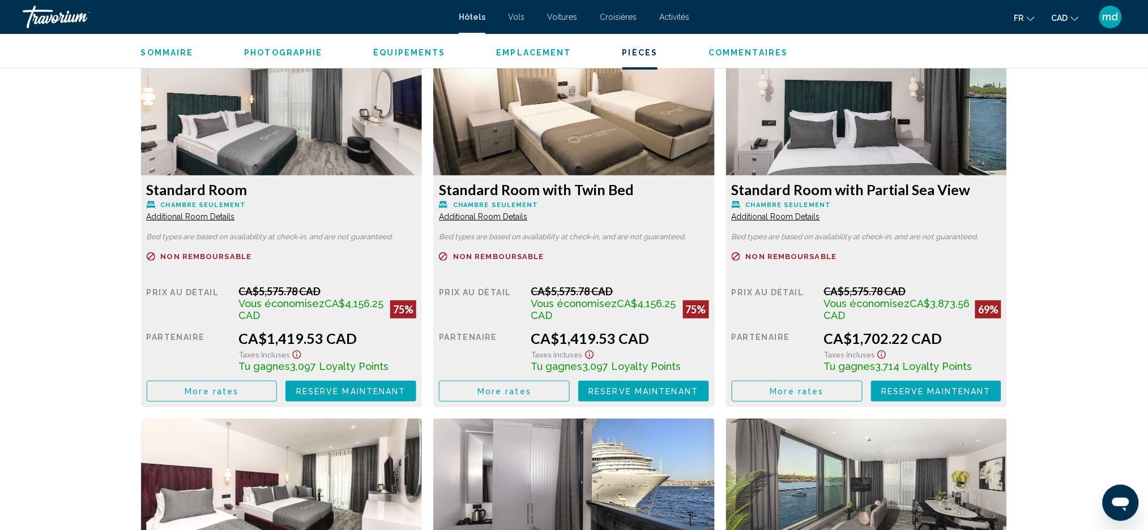
scroll to position [1586, 0]
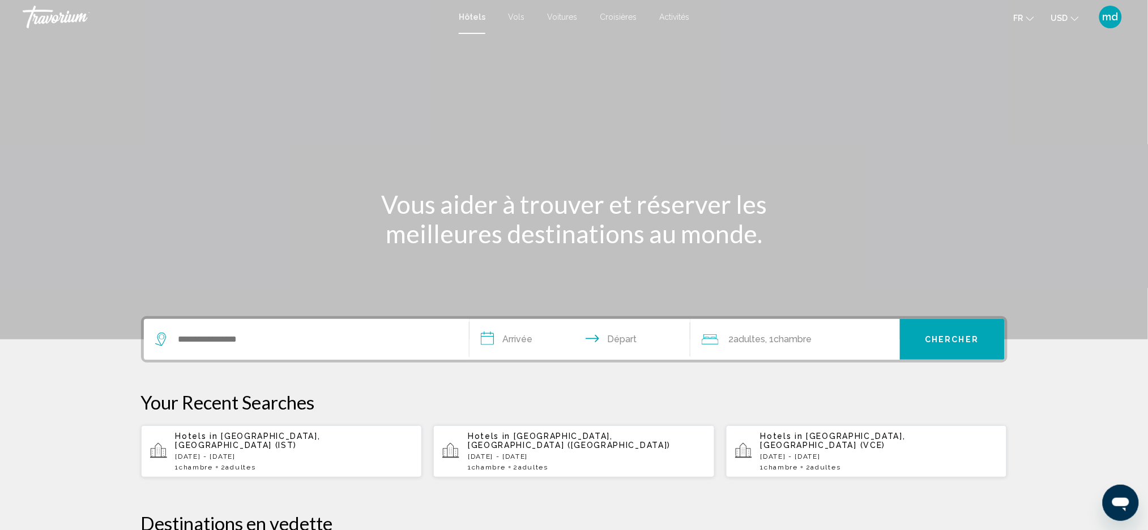
click at [1073, 13] on mat-icon "Change currency" at bounding box center [1075, 17] width 8 height 8
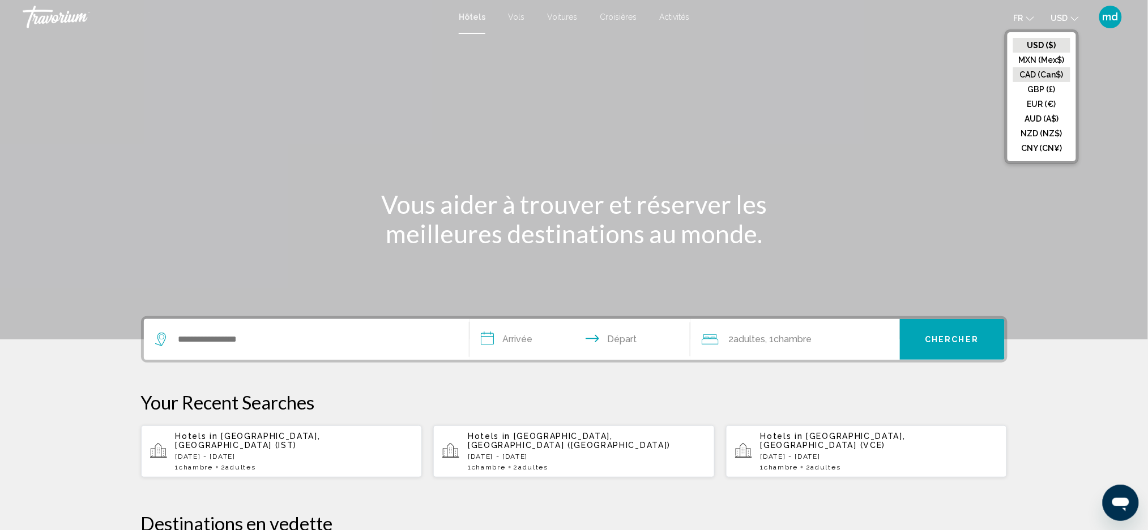
click at [1060, 70] on button "CAD (Can$)" at bounding box center [1041, 74] width 57 height 15
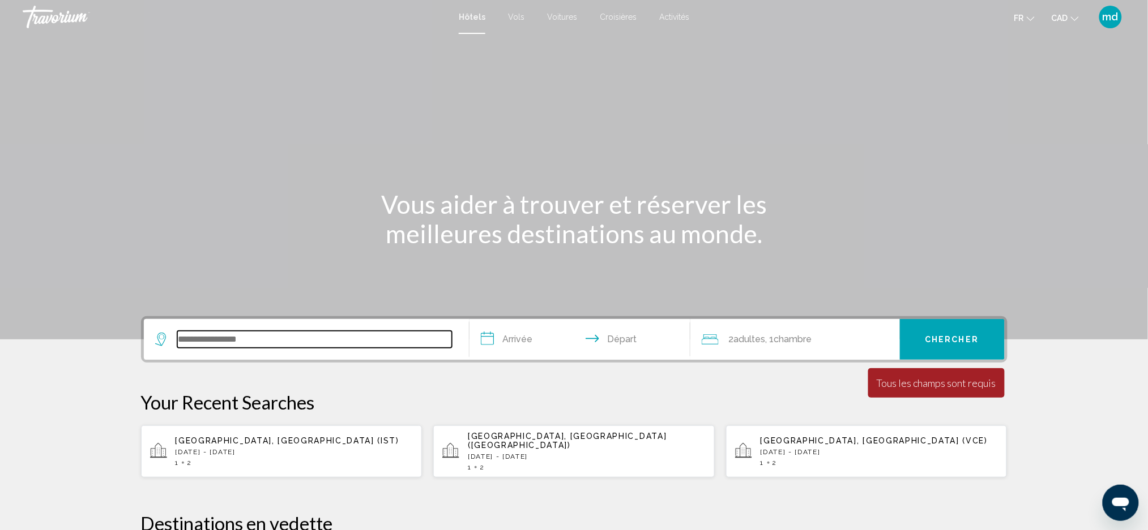
click at [224, 334] on input "Search widget" at bounding box center [314, 339] width 275 height 17
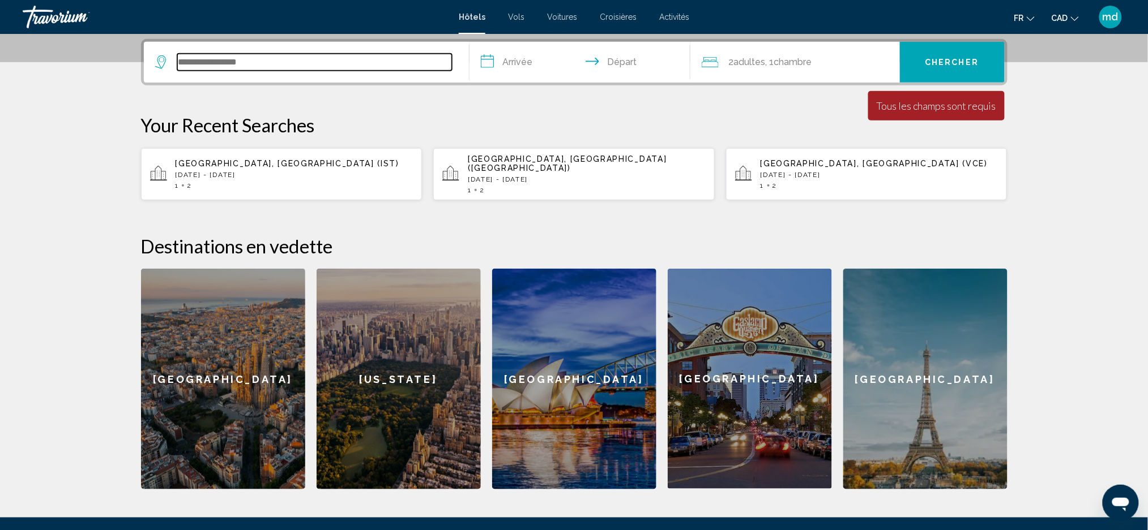
scroll to position [279, 0]
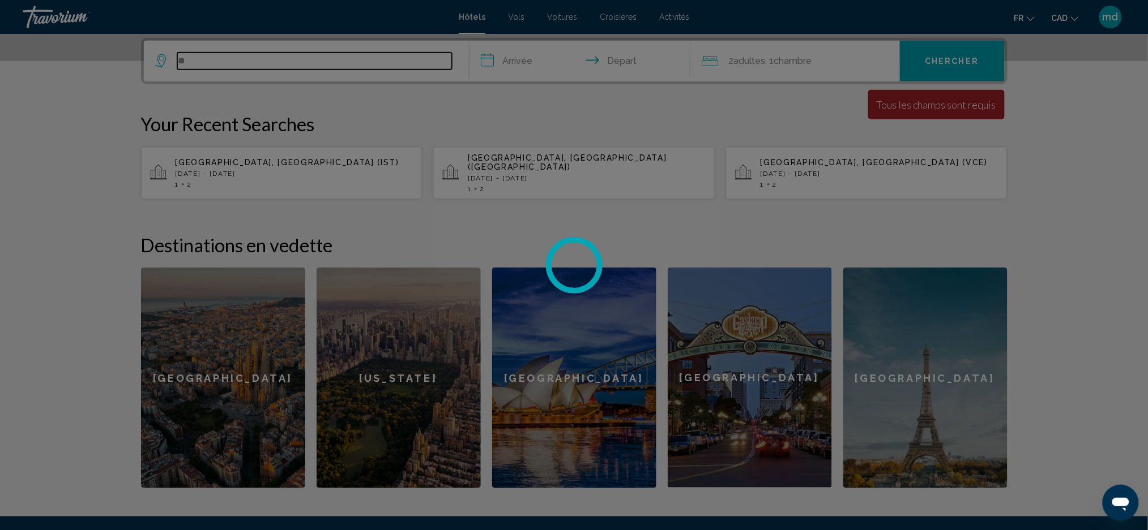
type input "*"
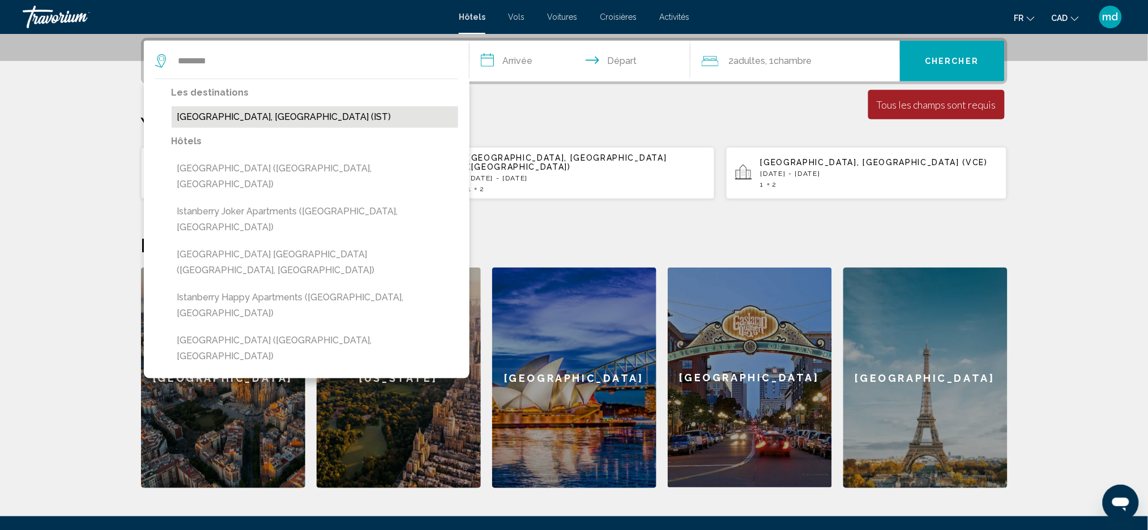
click at [225, 114] on button "[GEOGRAPHIC_DATA], [GEOGRAPHIC_DATA] (IST)" at bounding box center [315, 117] width 286 height 22
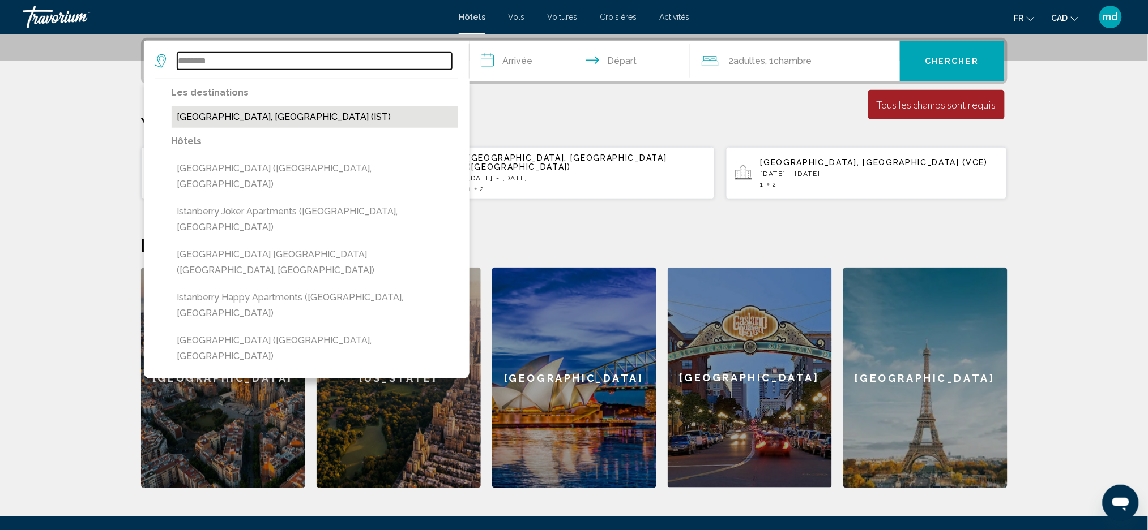
type input "**********"
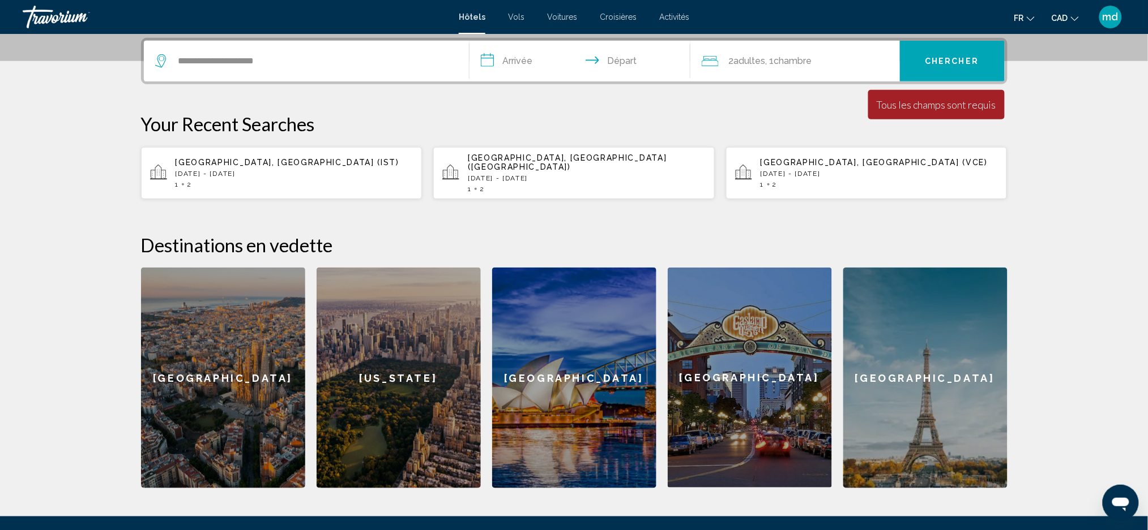
click at [493, 67] on input "**********" at bounding box center [581, 63] width 225 height 44
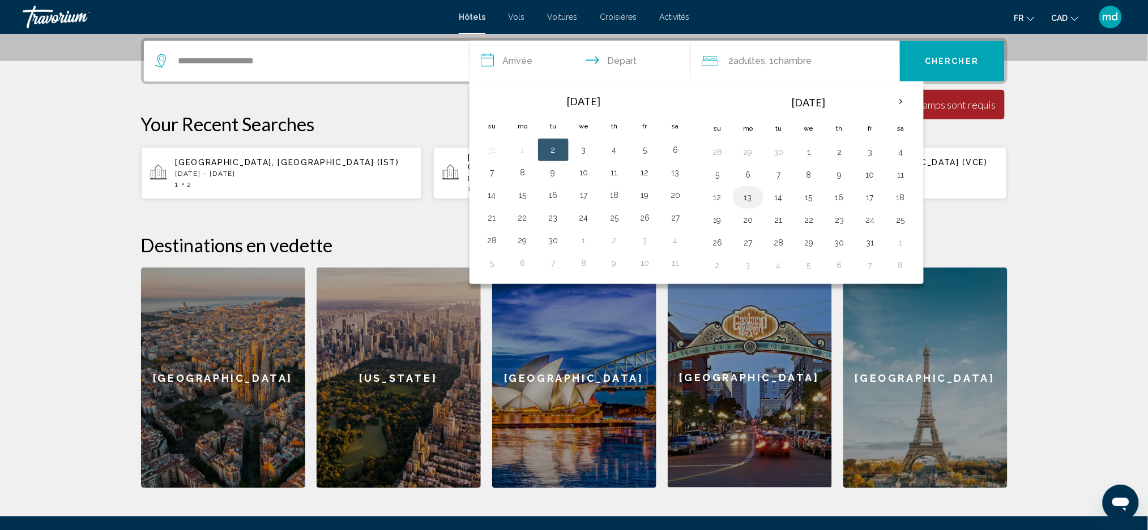
click at [747, 199] on button "13" at bounding box center [748, 198] width 18 height 16
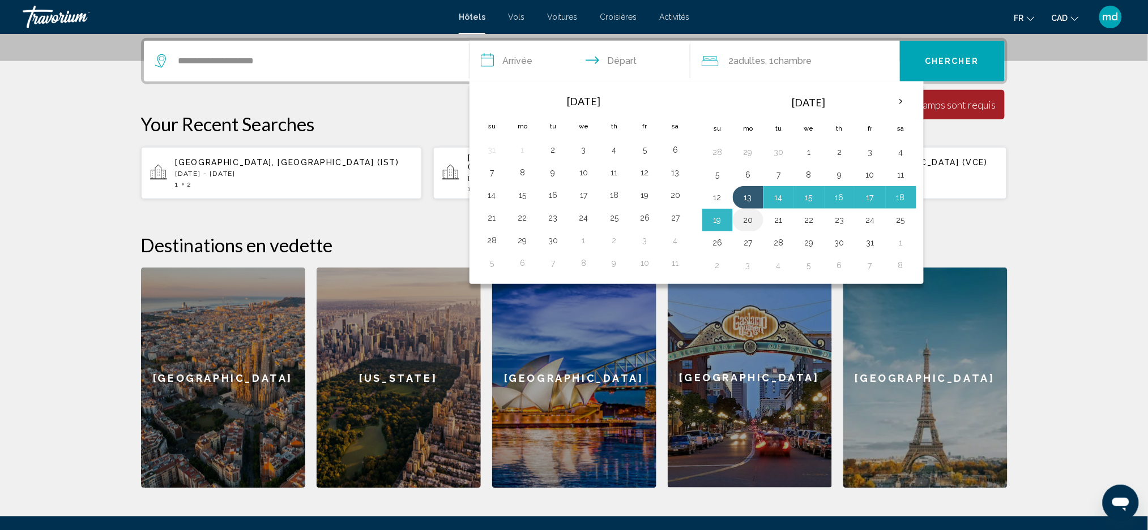
click at [744, 220] on button "20" at bounding box center [748, 220] width 18 height 16
type input "**********"
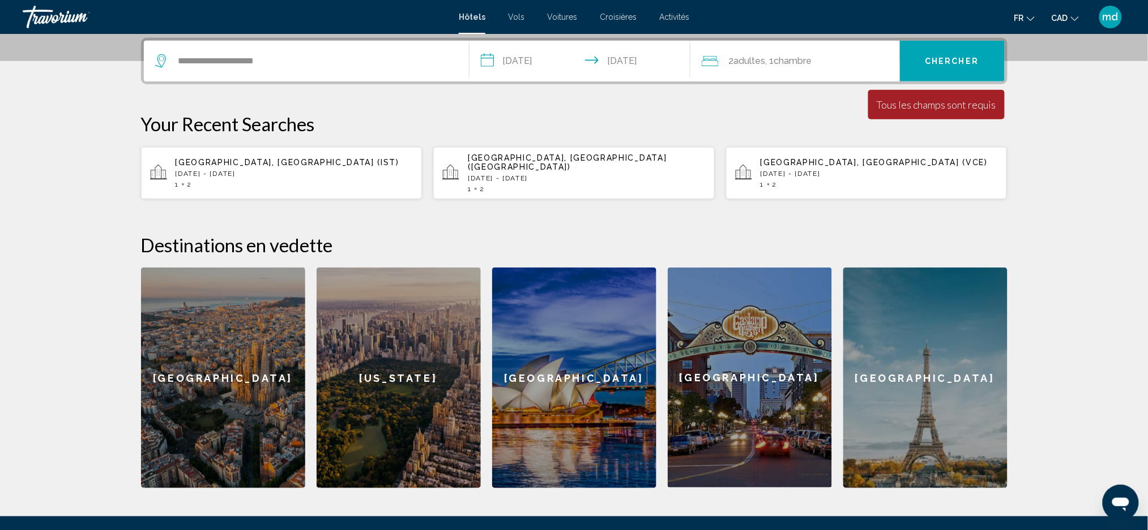
click at [972, 60] on span "Chercher" at bounding box center [952, 61] width 54 height 9
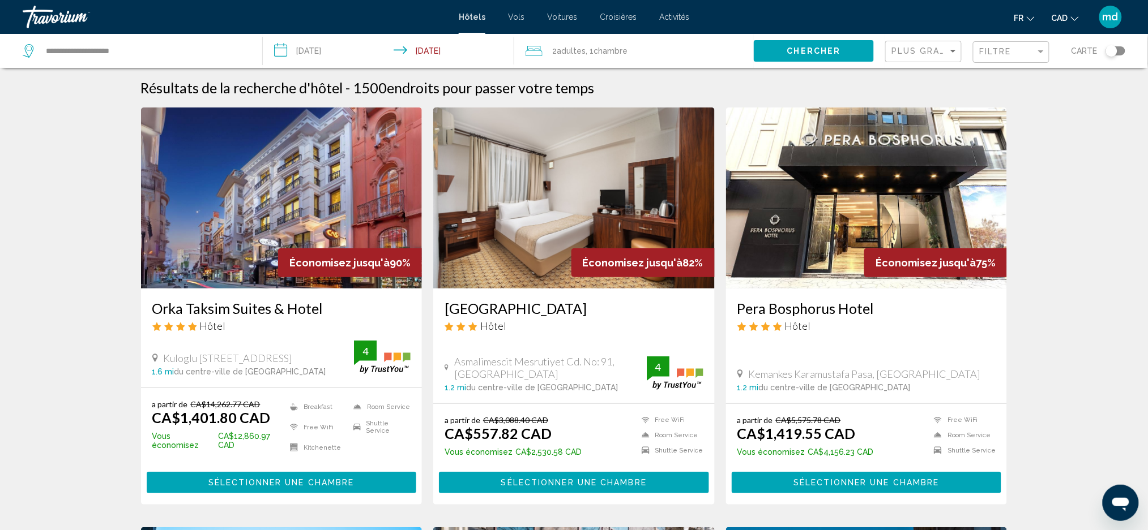
scroll to position [377, 0]
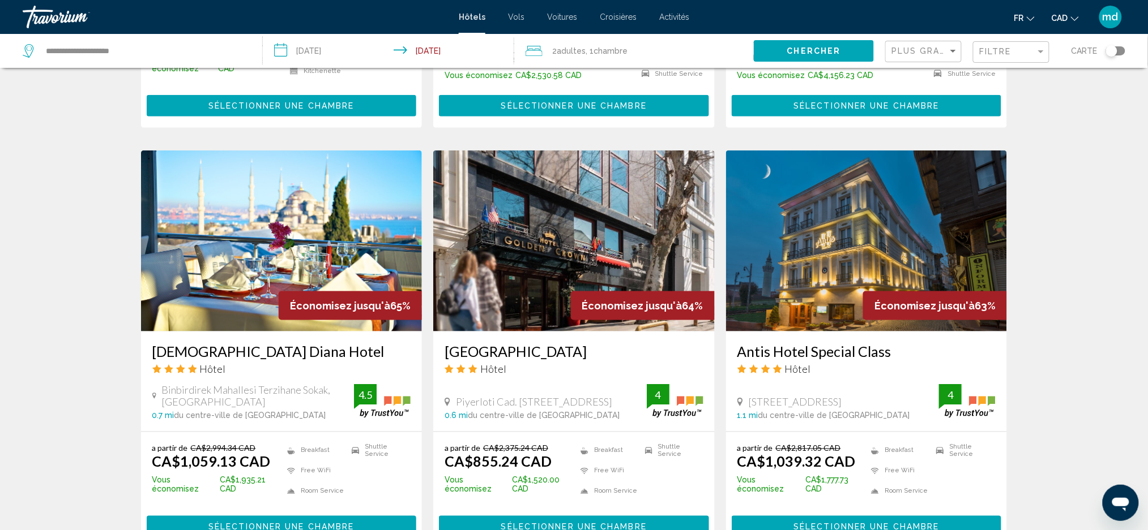
click at [207, 348] on h3 "[DEMOGRAPHIC_DATA] Diana Hotel" at bounding box center [281, 351] width 259 height 17
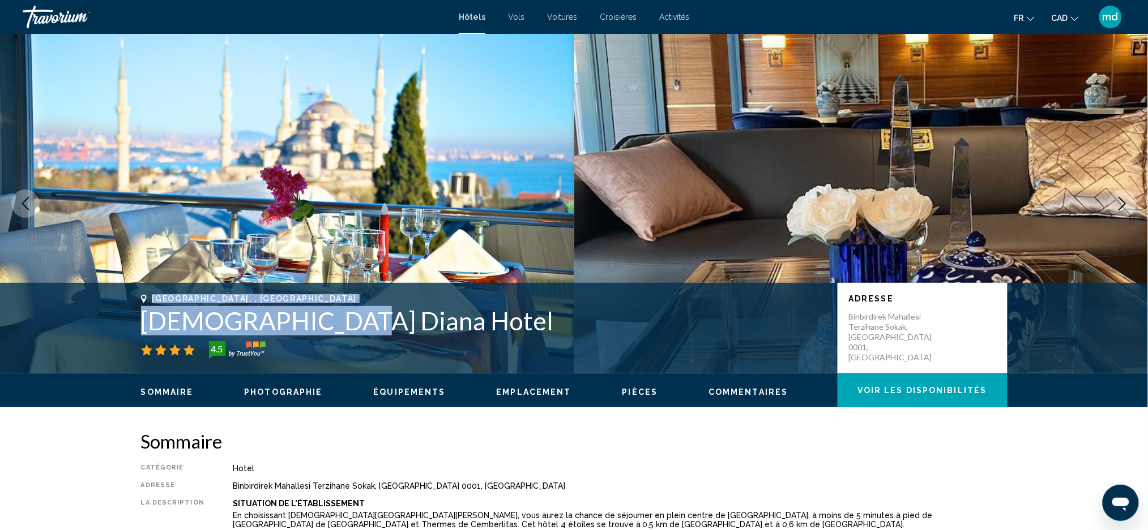
drag, startPoint x: 336, startPoint y: 324, endPoint x: 151, endPoint y: 299, distance: 186.9
click at [151, 299] on div "Istanbul, , Turkey Lady Diana Hotel 4.5" at bounding box center [483, 326] width 685 height 65
copy div "Istanbul, , Turkey Lady Diana Hotel"
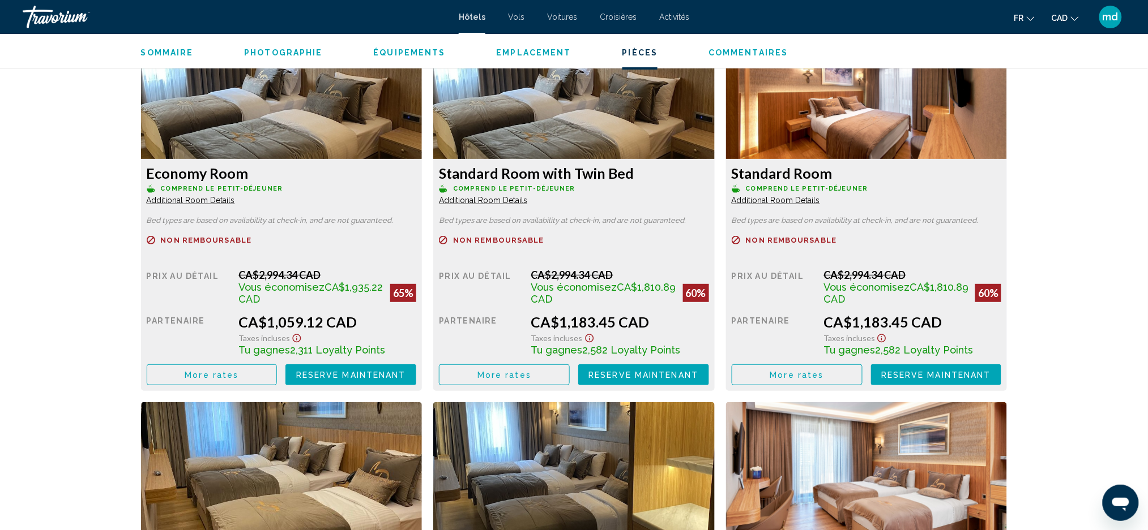
scroll to position [1586, 0]
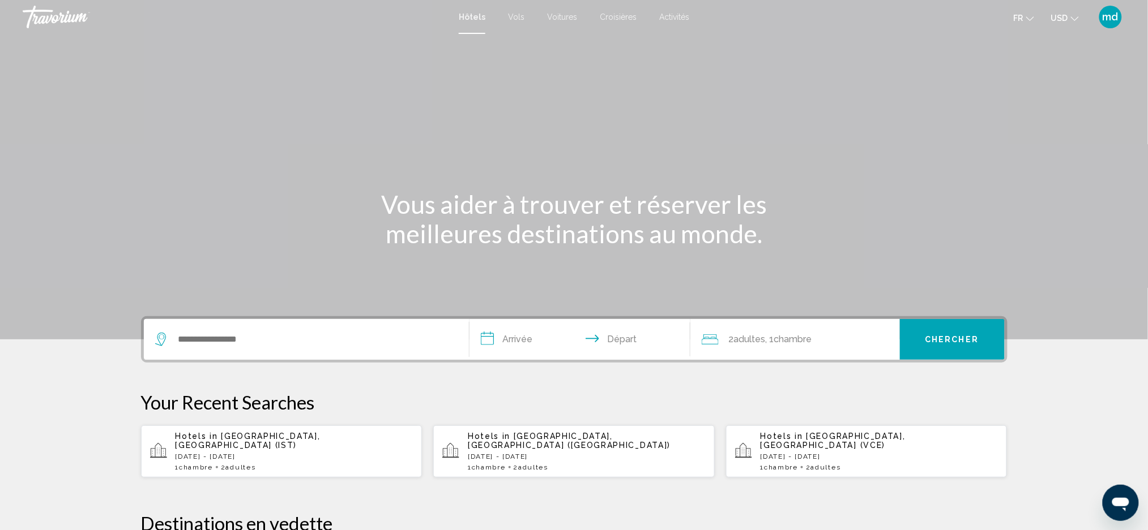
click at [1059, 10] on button "USD USD ($) MXN (Mex$) CAD (Can$) GBP (£) EUR (€) AUD (A$) NZD (NZ$) CNY (CN¥)" at bounding box center [1065, 18] width 28 height 16
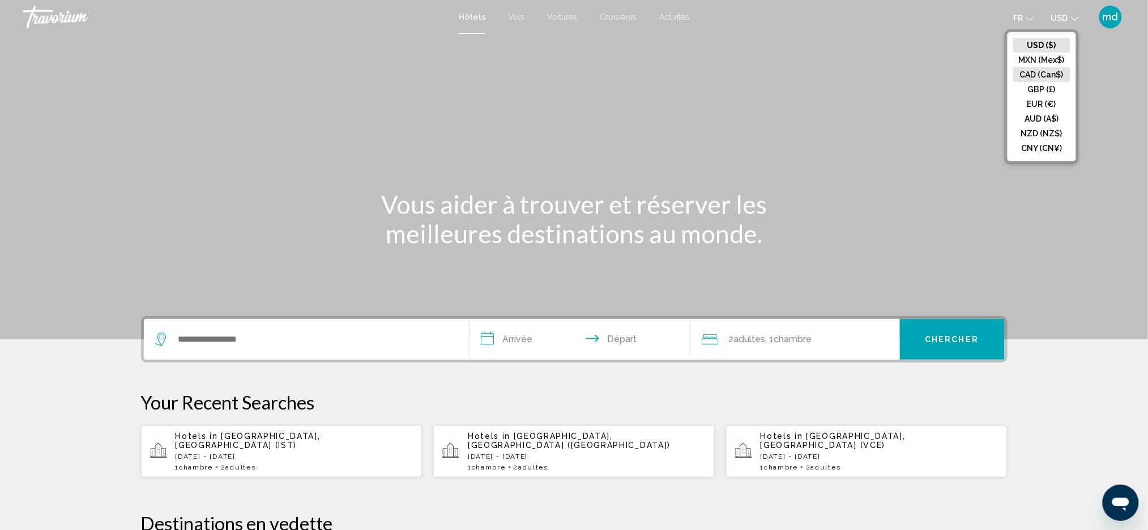
click at [1029, 70] on button "CAD (Can$)" at bounding box center [1041, 74] width 57 height 15
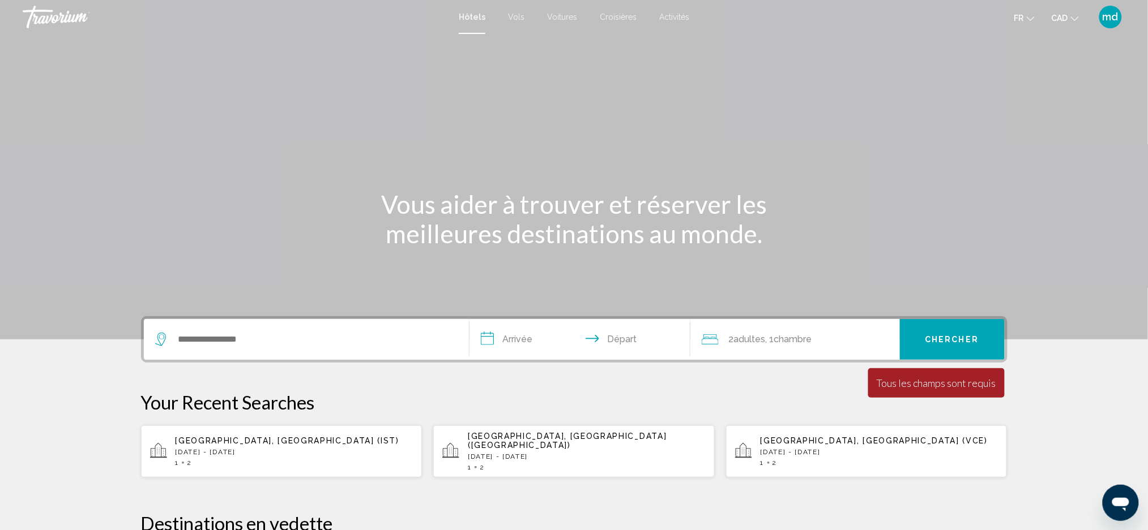
click at [292, 316] on div "**********" at bounding box center [574, 339] width 866 height 46
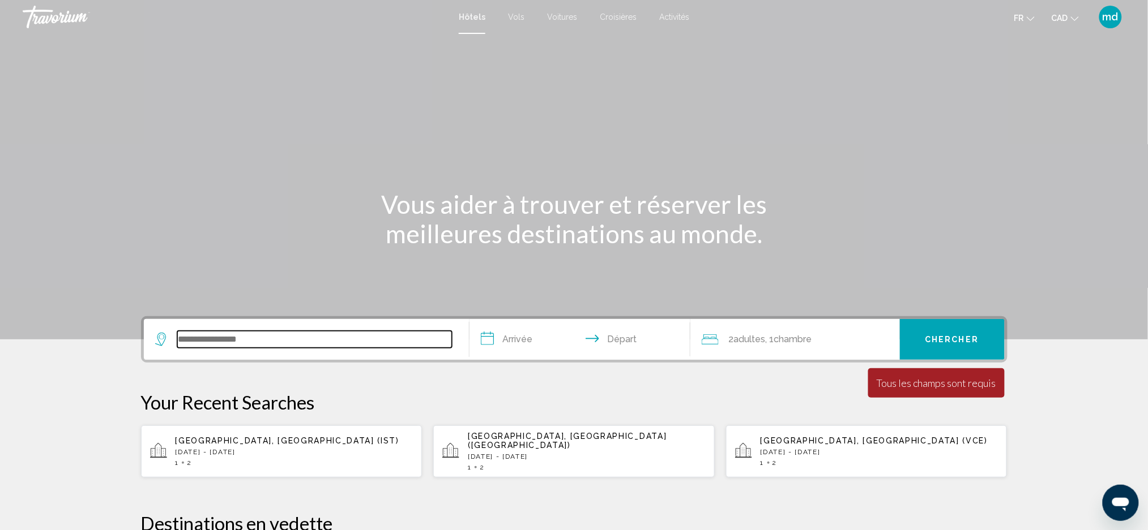
click at [284, 331] on input "Search widget" at bounding box center [314, 339] width 275 height 17
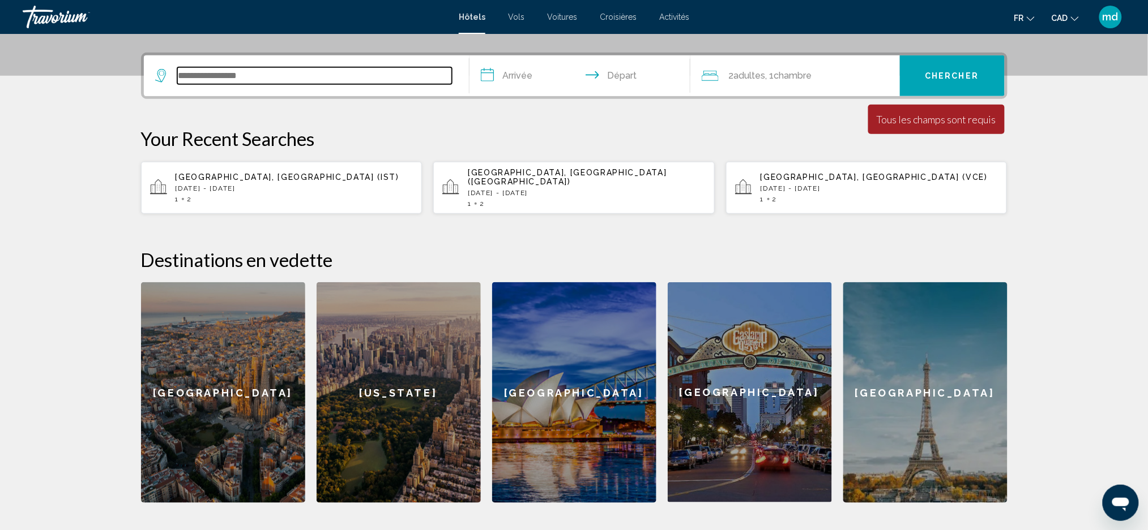
scroll to position [279, 0]
